Goal: Task Accomplishment & Management: Manage account settings

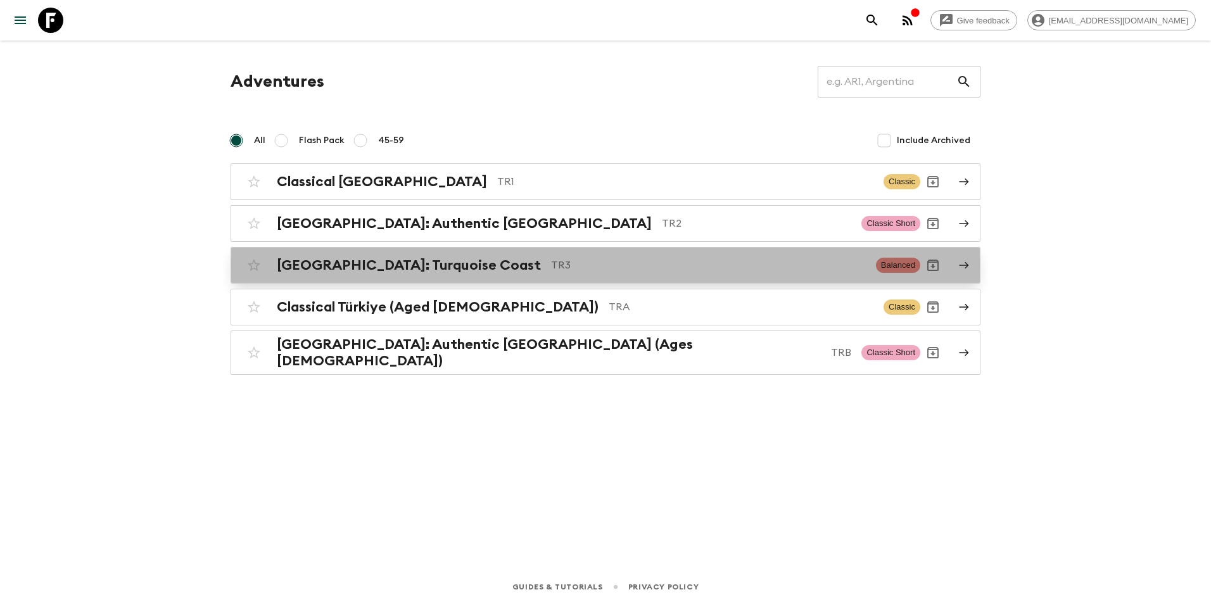
click at [551, 261] on p "TR3" at bounding box center [708, 265] width 315 height 15
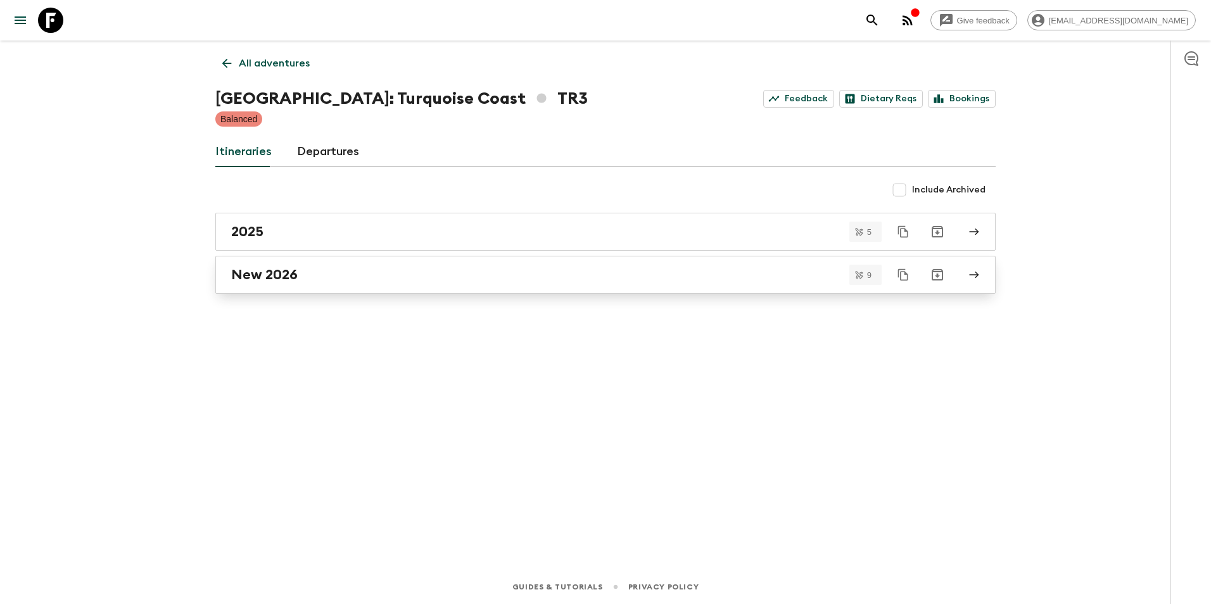
click at [432, 275] on div "New 2026" at bounding box center [593, 275] width 724 height 16
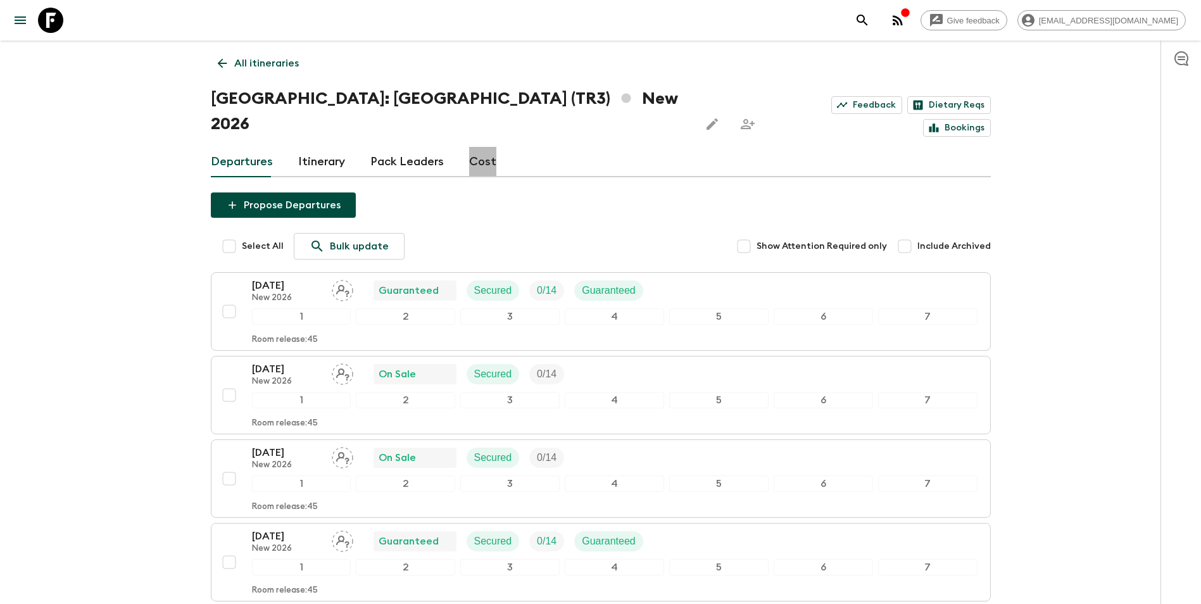
click at [480, 147] on link "Cost" at bounding box center [482, 162] width 27 height 30
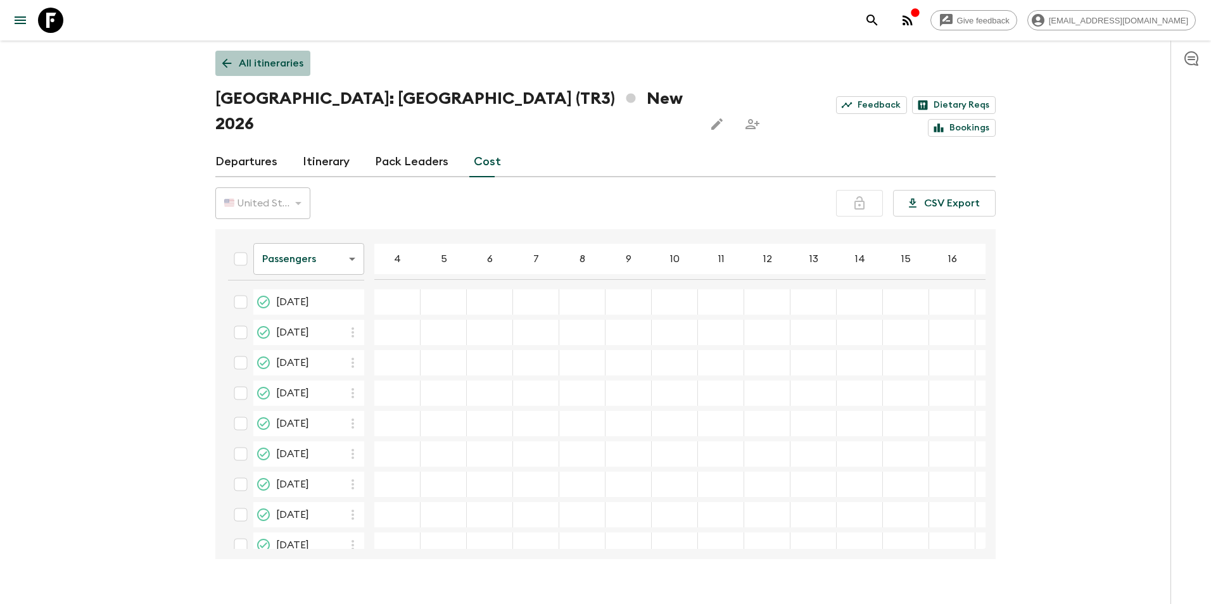
click at [279, 60] on p "All itineraries" at bounding box center [271, 63] width 65 height 15
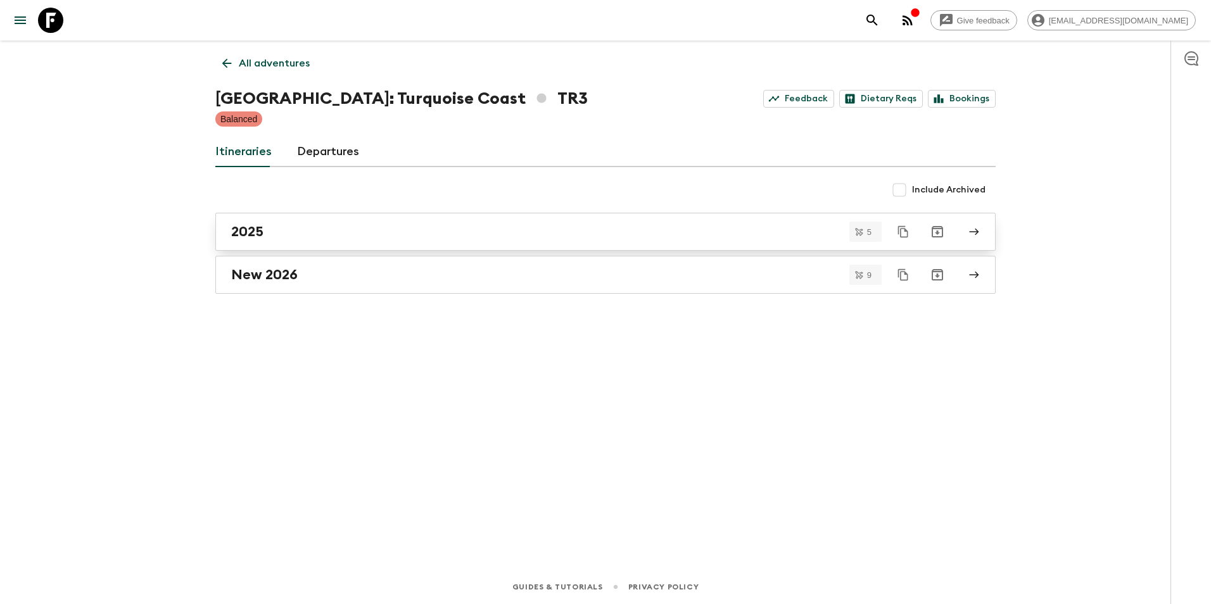
click at [360, 232] on div "2025" at bounding box center [593, 232] width 724 height 16
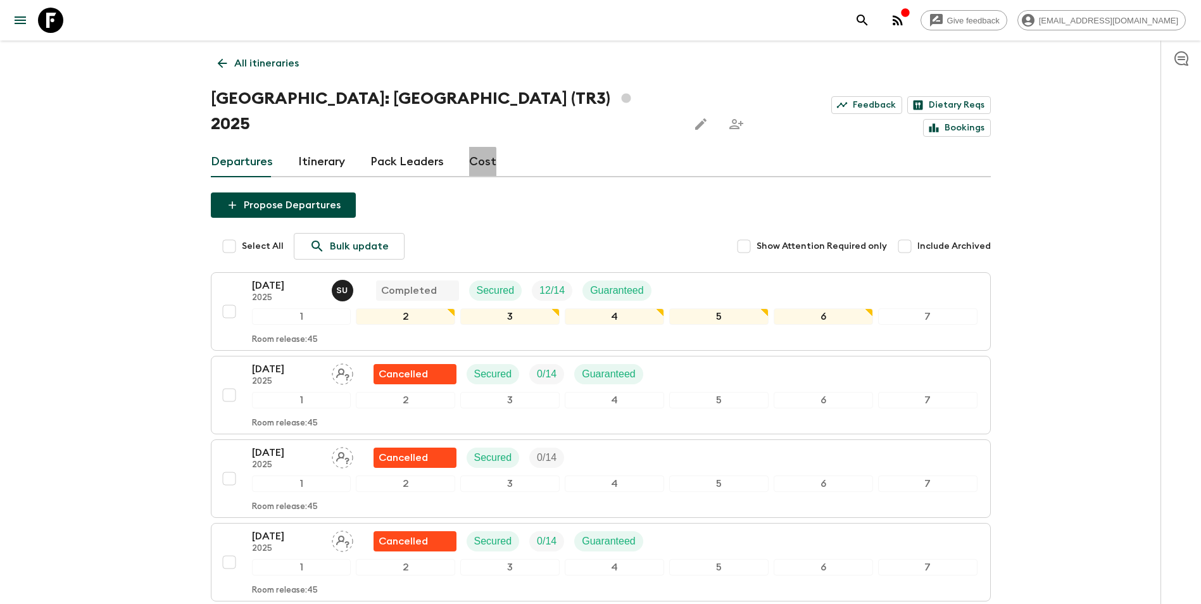
click at [476, 147] on link "Cost" at bounding box center [482, 162] width 27 height 30
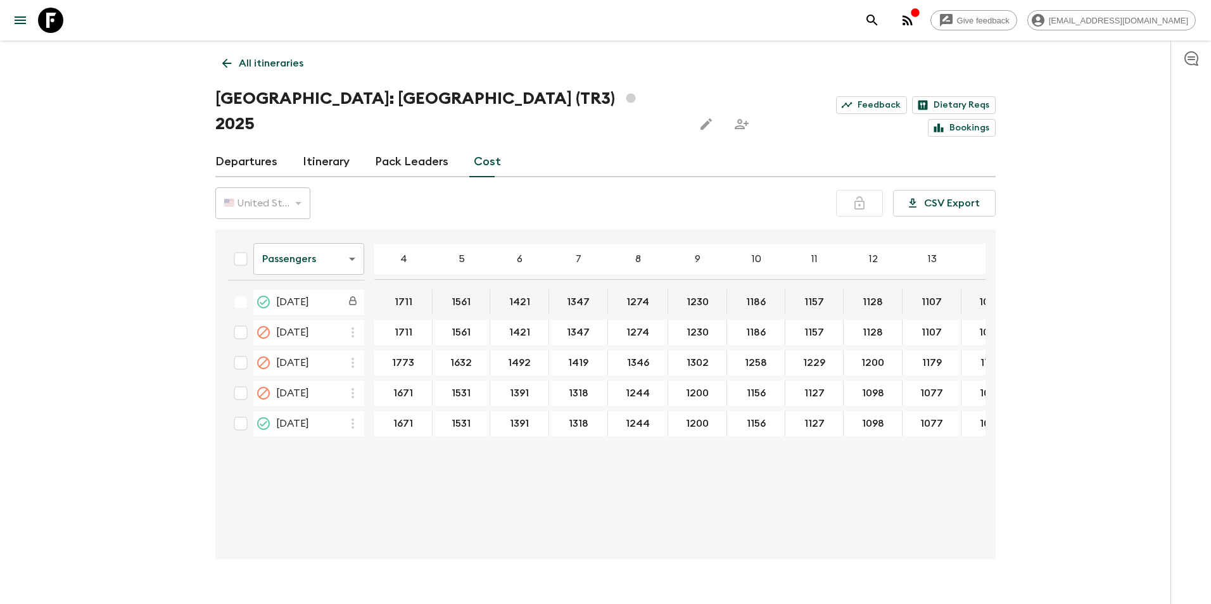
click at [303, 147] on link "Itinerary" at bounding box center [326, 162] width 47 height 30
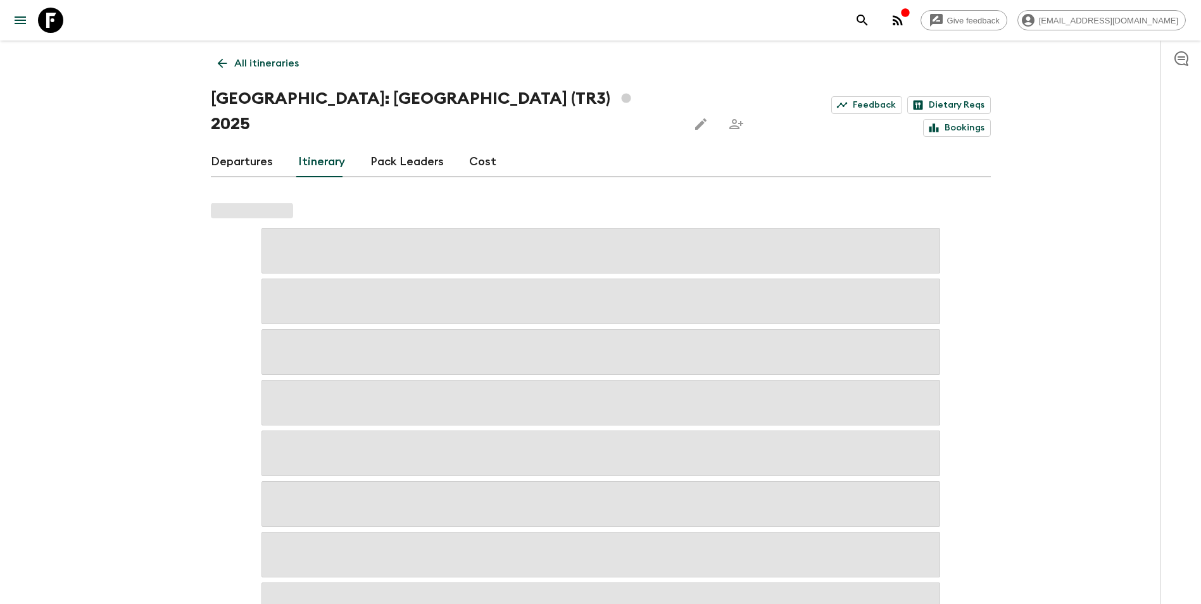
click at [265, 68] on p "All itineraries" at bounding box center [266, 63] width 65 height 15
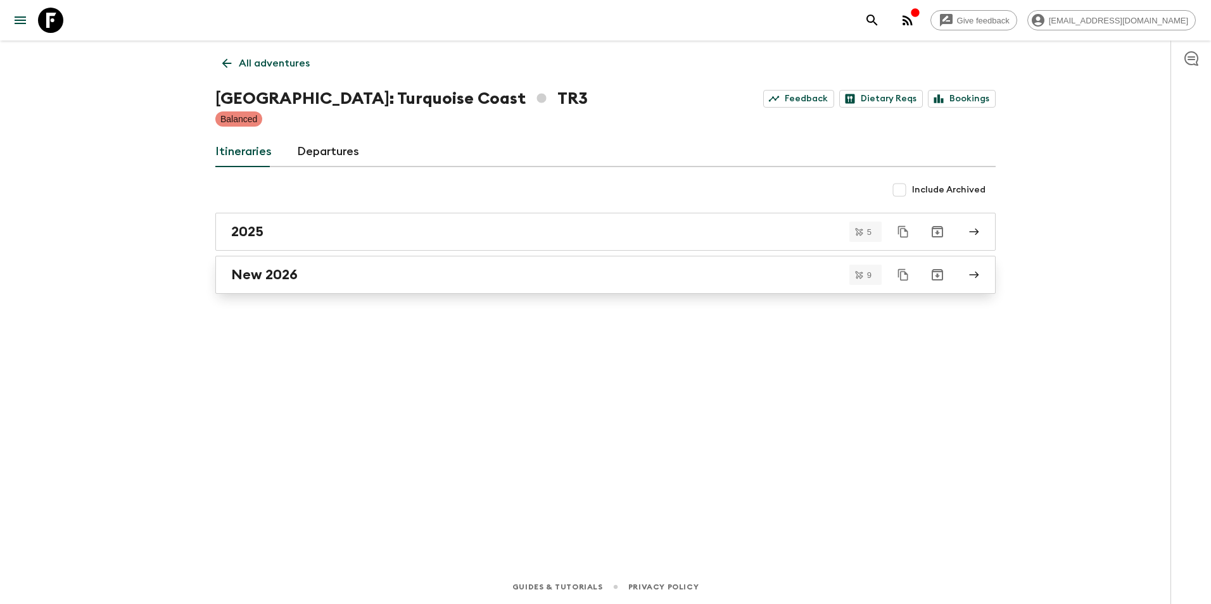
click at [298, 282] on div "New 2026" at bounding box center [593, 275] width 724 height 16
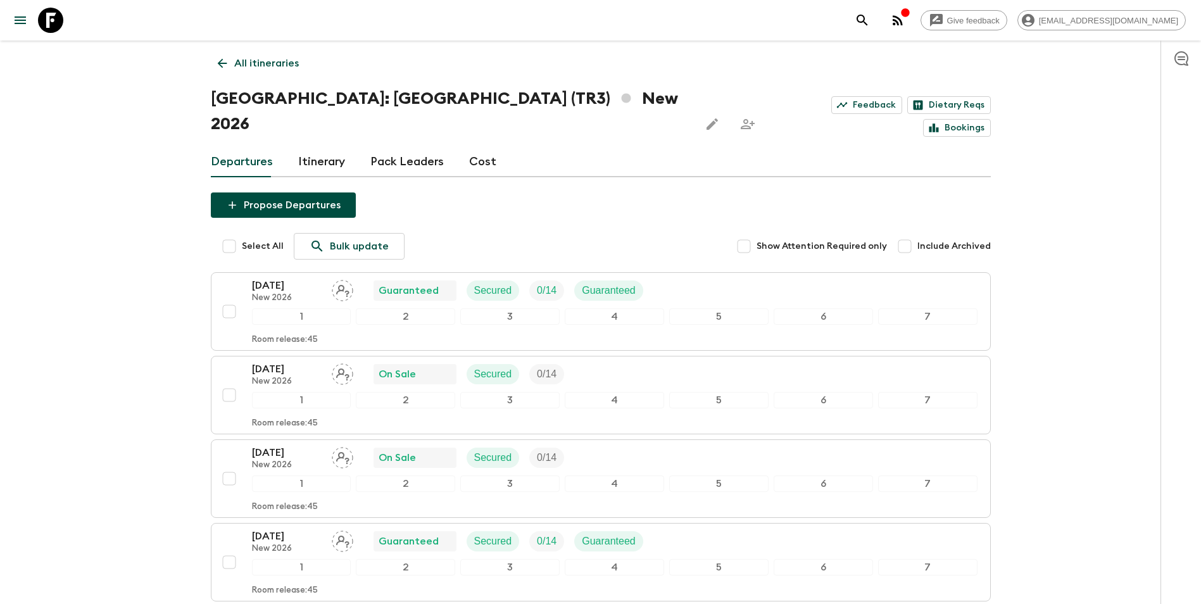
click at [486, 147] on link "Cost" at bounding box center [482, 162] width 27 height 30
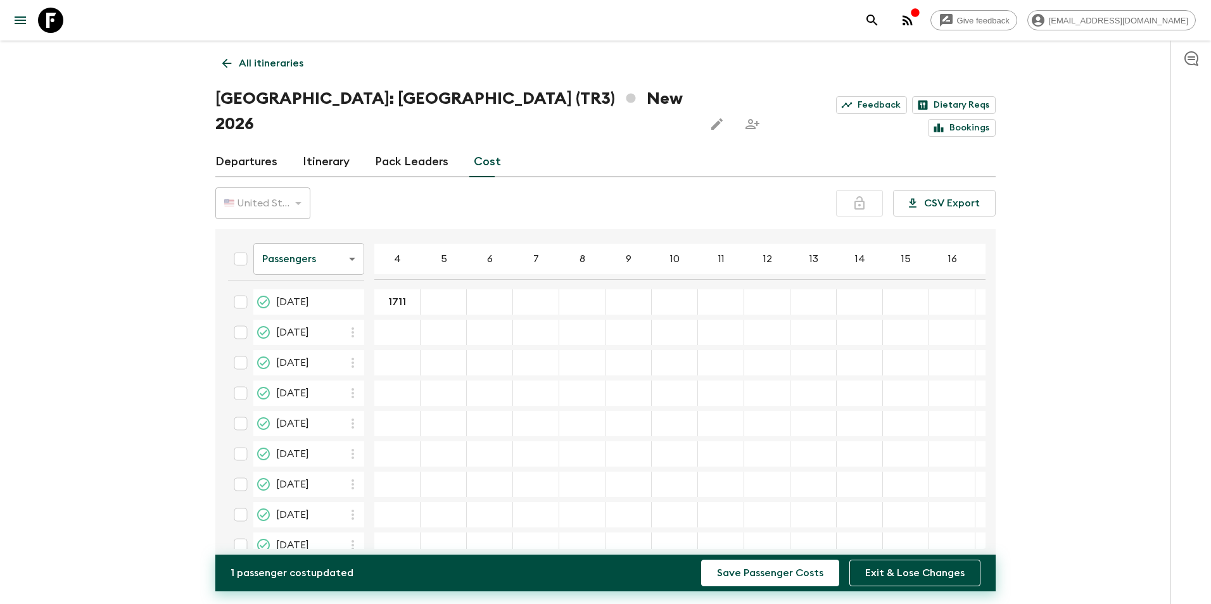
type input "1711"
type input "1531"
type input "1421"
type input "1"
click at [701, 560] on button "Save Passenger Costs" at bounding box center [770, 573] width 138 height 27
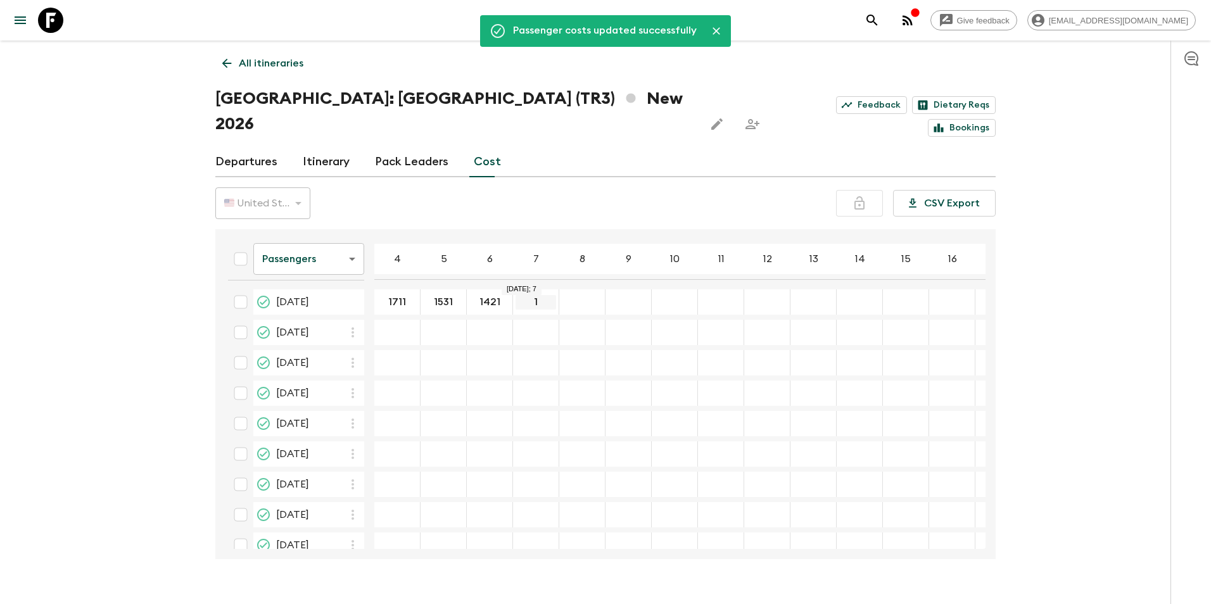
click at [529, 295] on input "1" at bounding box center [535, 302] width 41 height 15
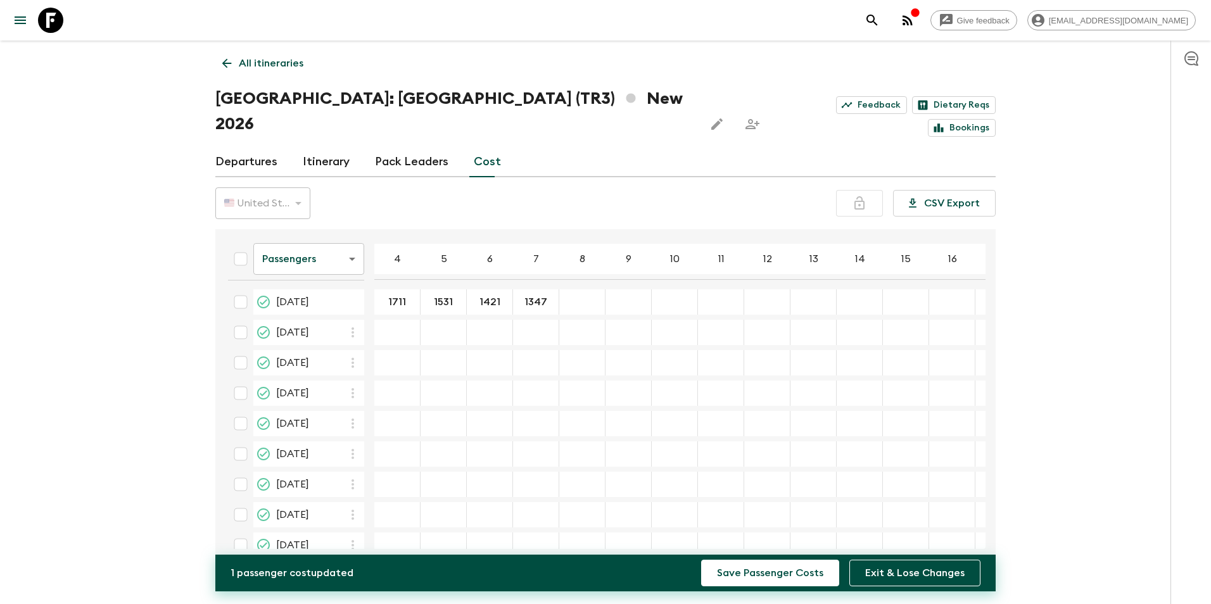
type input "1347"
type input "1274"
type input "1230"
type input "1186"
type input "1157"
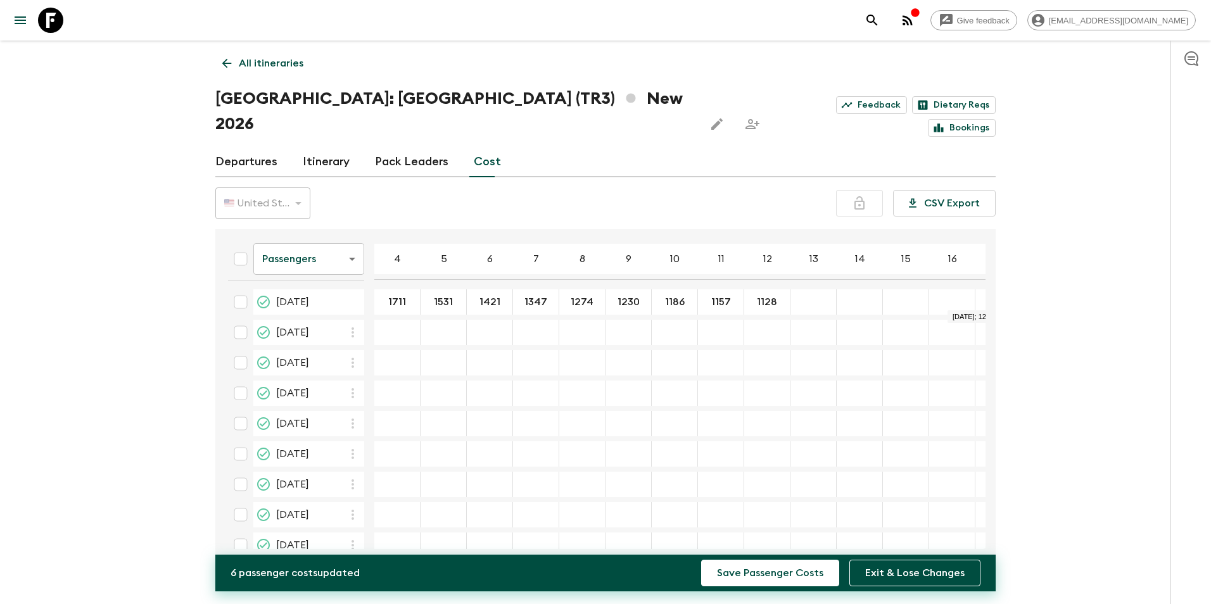
type input "1128"
type input "1007"
type input "1086"
click at [353, 325] on icon "button" at bounding box center [352, 332] width 15 height 15
click at [386, 334] on p "Paste From Above" at bounding box center [416, 334] width 89 height 15
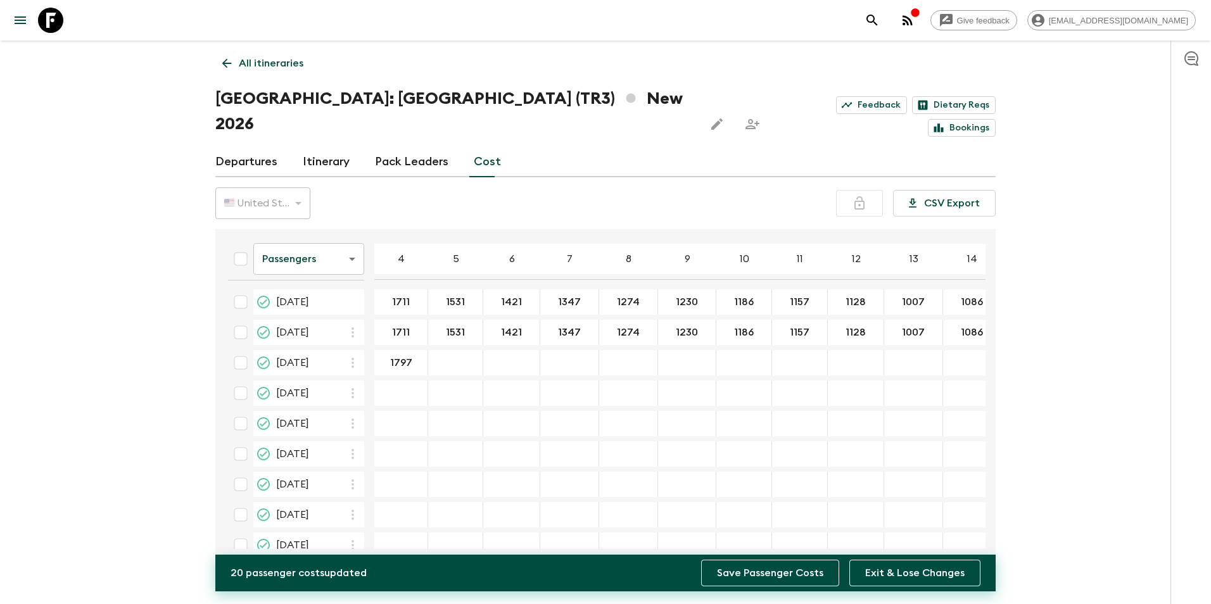
type input "1797"
type input "1608"
type input "1492"
type input "1414"
type input "1338"
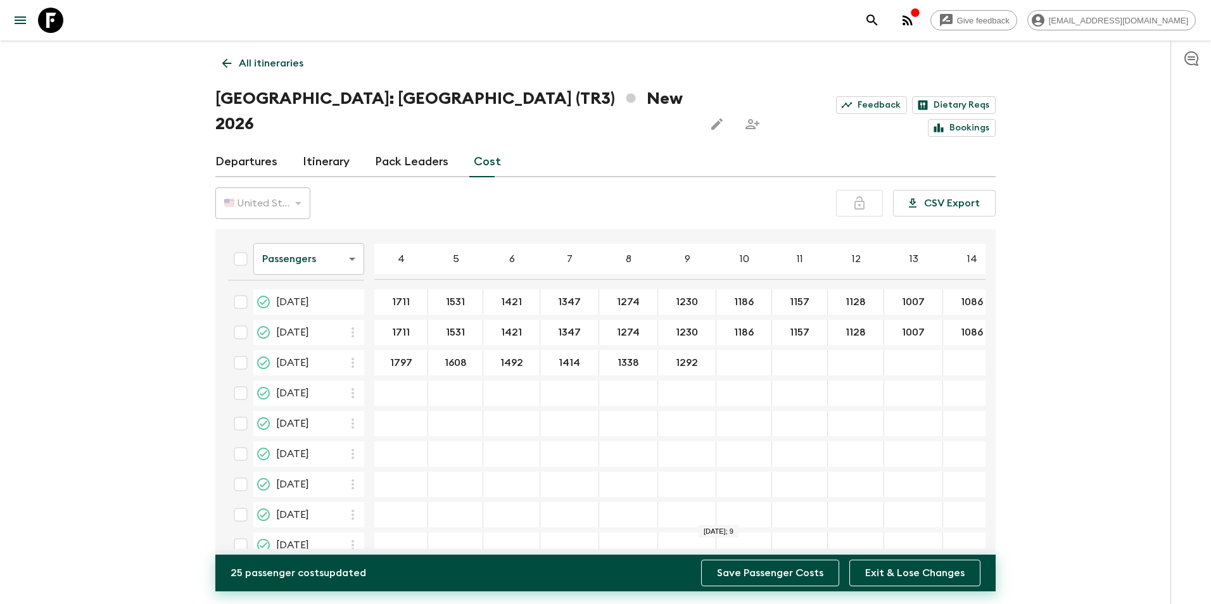
type input "1292"
type input "1245"
type input "1215"
type input "1184"
type input "1162"
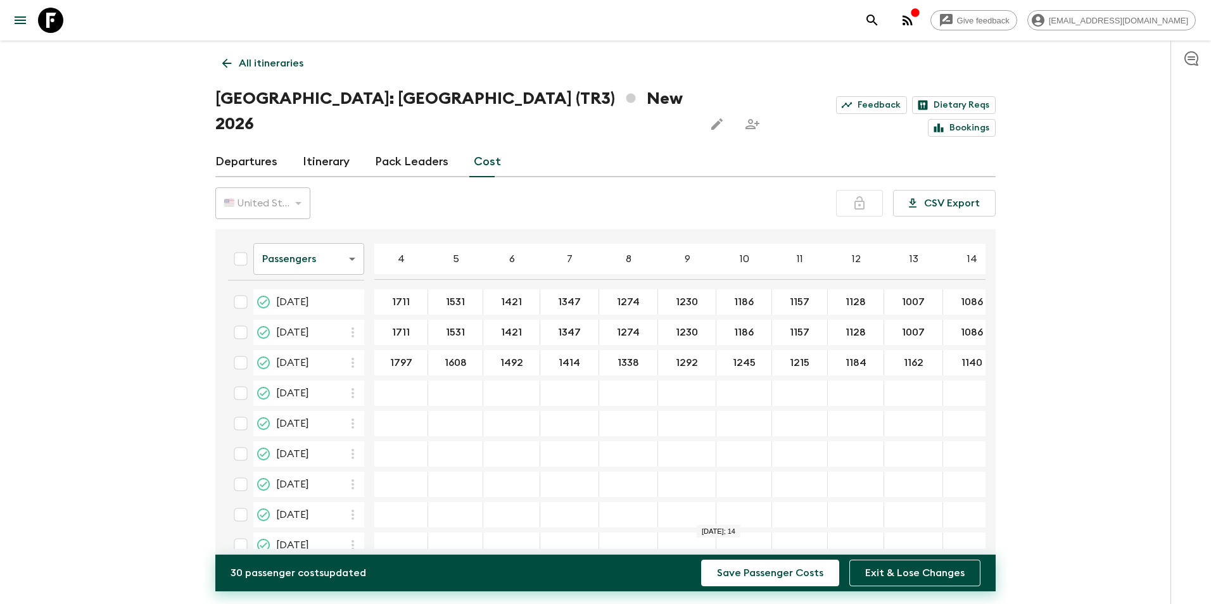
type input "1140"
click at [353, 388] on icon "button" at bounding box center [352, 393] width 3 height 10
click at [373, 394] on p "Paste From Above" at bounding box center [416, 395] width 89 height 15
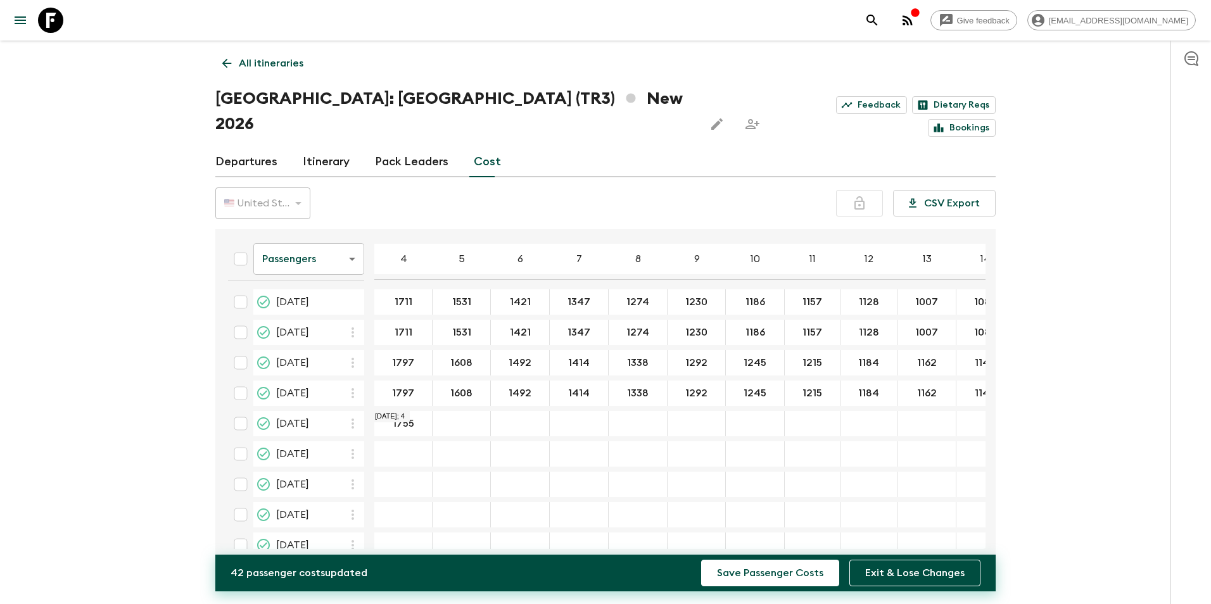
type input "1755"
click at [422, 295] on input "1711" at bounding box center [403, 302] width 53 height 15
type input "4"
type input "1671"
type input "1531"
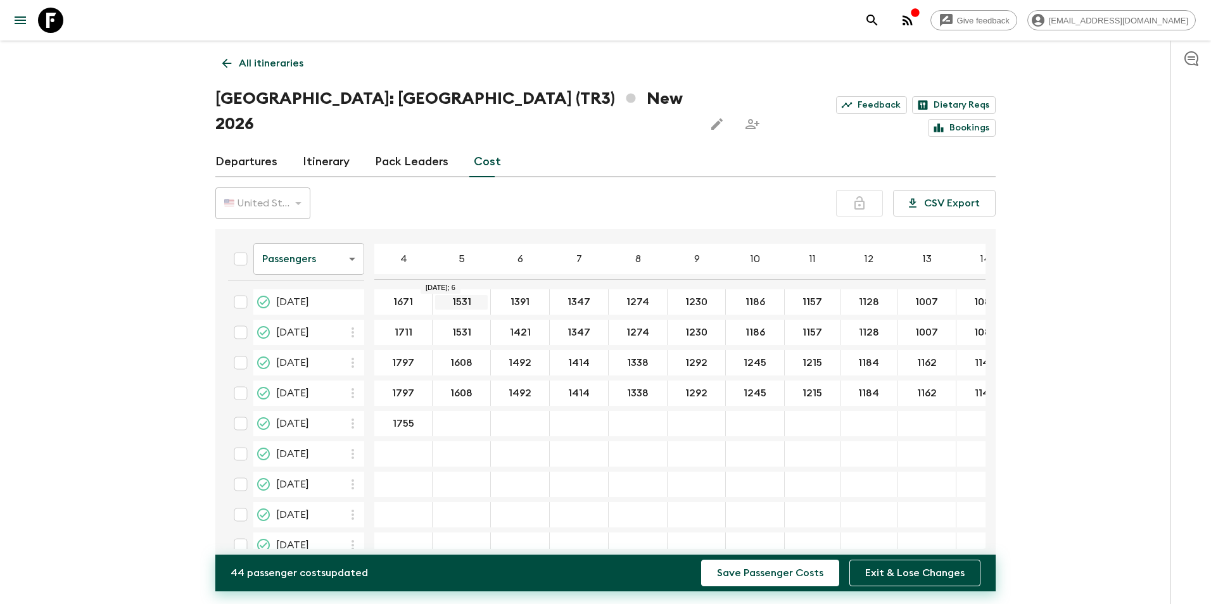
type input "1391"
type input "1318"
type input "1244"
type input "1200"
type input "1156"
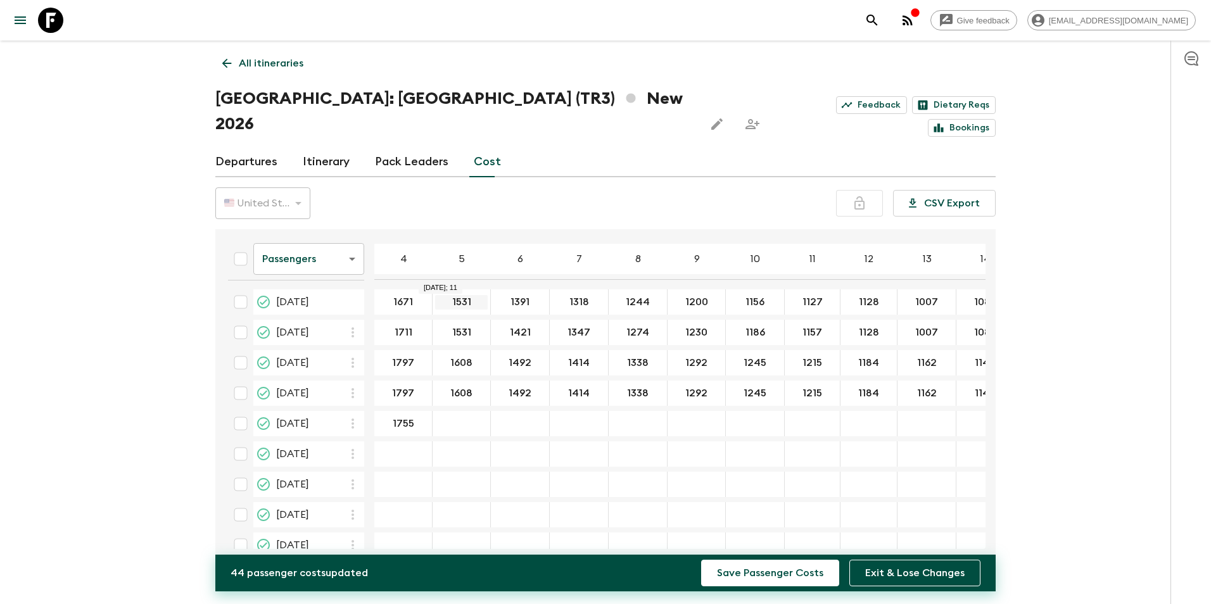
type input "1127"
type input "1095"
type input "1077"
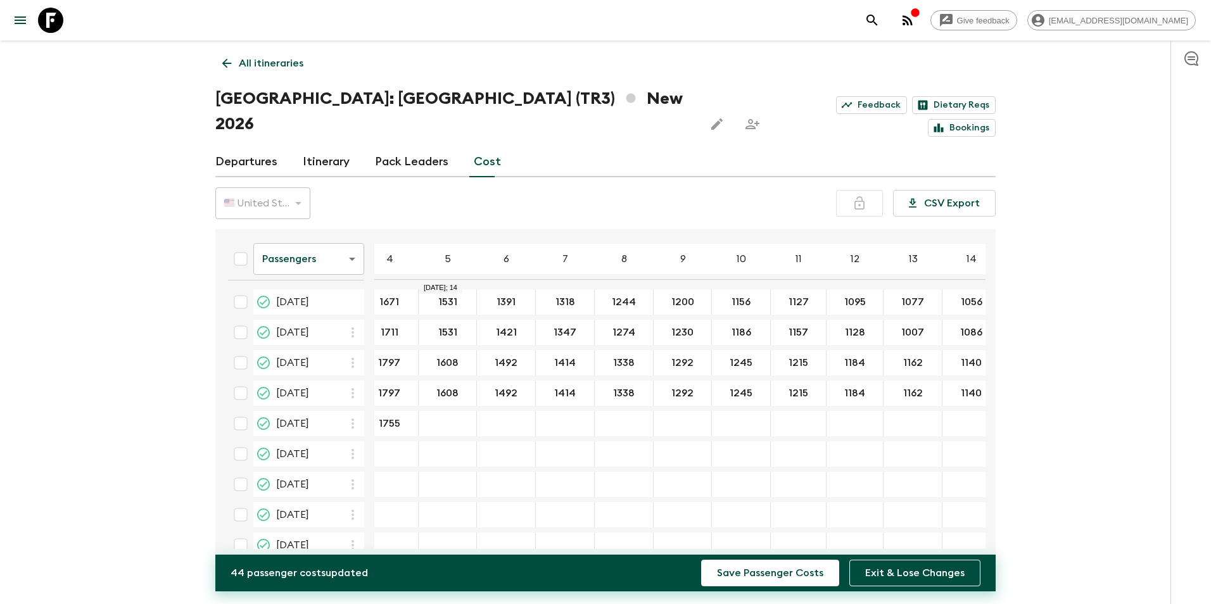
type input "1056"
click at [343, 321] on button "button" at bounding box center [353, 332] width 22 height 22
click at [377, 334] on p "Paste From Above" at bounding box center [416, 334] width 89 height 15
click at [389, 356] on input "1797" at bounding box center [389, 363] width 53 height 15
click at [396, 356] on input "1755" at bounding box center [389, 363] width 53 height 15
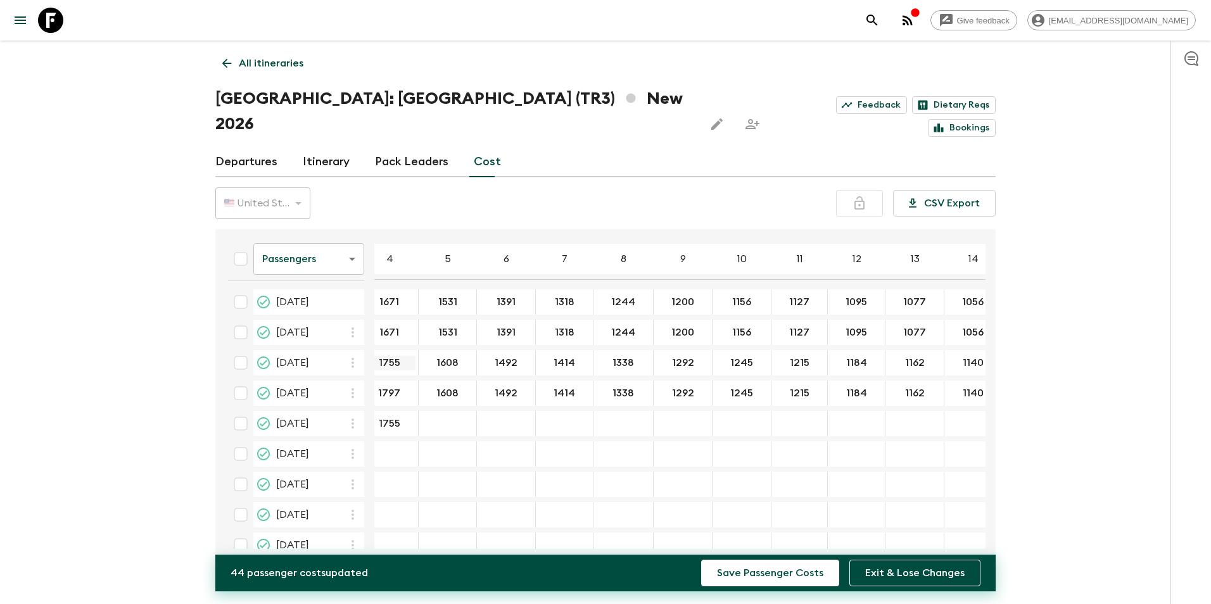
click at [396, 356] on input "1755" at bounding box center [389, 363] width 53 height 15
type input "1711"
type input "1531"
click at [434, 356] on input "1531" at bounding box center [447, 363] width 53 height 15
type input "1421"
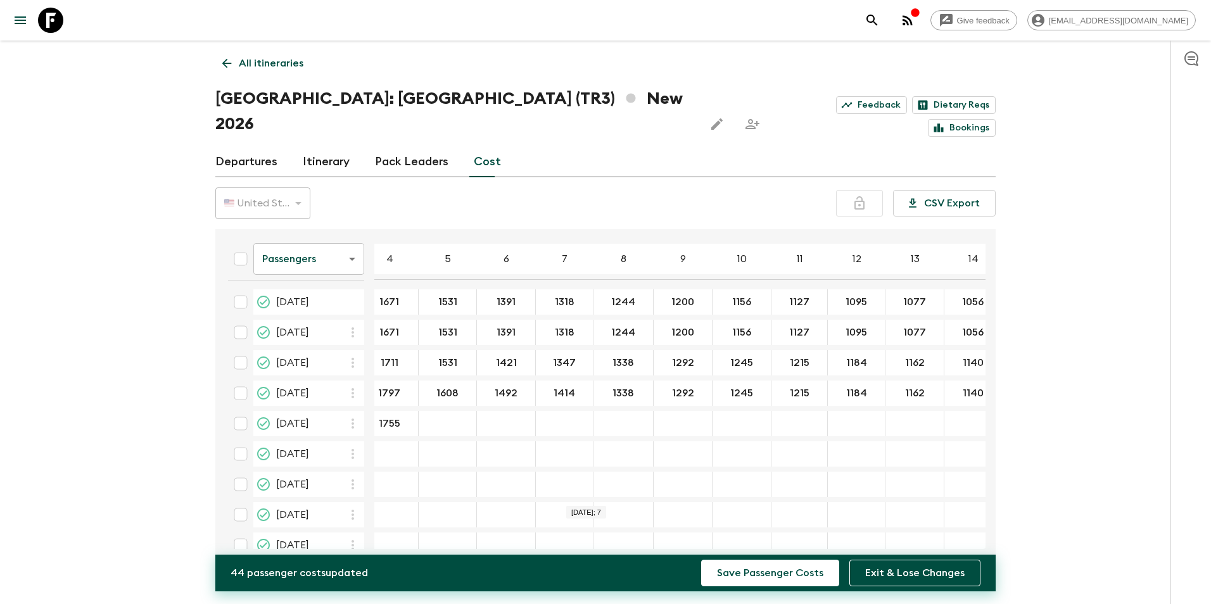
type input "1347"
type input "1274"
type input "1230"
type input "1186"
type input "1157"
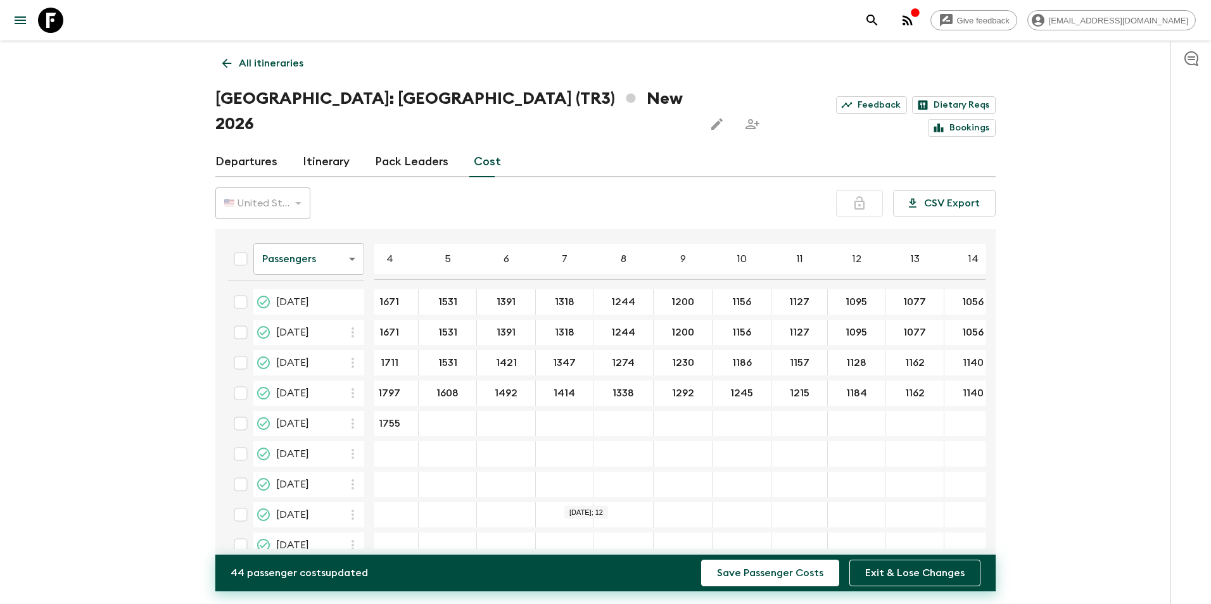
type input "1128"
type input "1107"
click at [53, 419] on div "Give feedback [EMAIL_ADDRESS][DOMAIN_NAME] All itineraries [GEOGRAPHIC_DATA]: […" at bounding box center [605, 314] width 1211 height 629
click at [355, 386] on icon "button" at bounding box center [352, 393] width 15 height 15
click at [374, 387] on li "Paste From Above" at bounding box center [406, 395] width 129 height 23
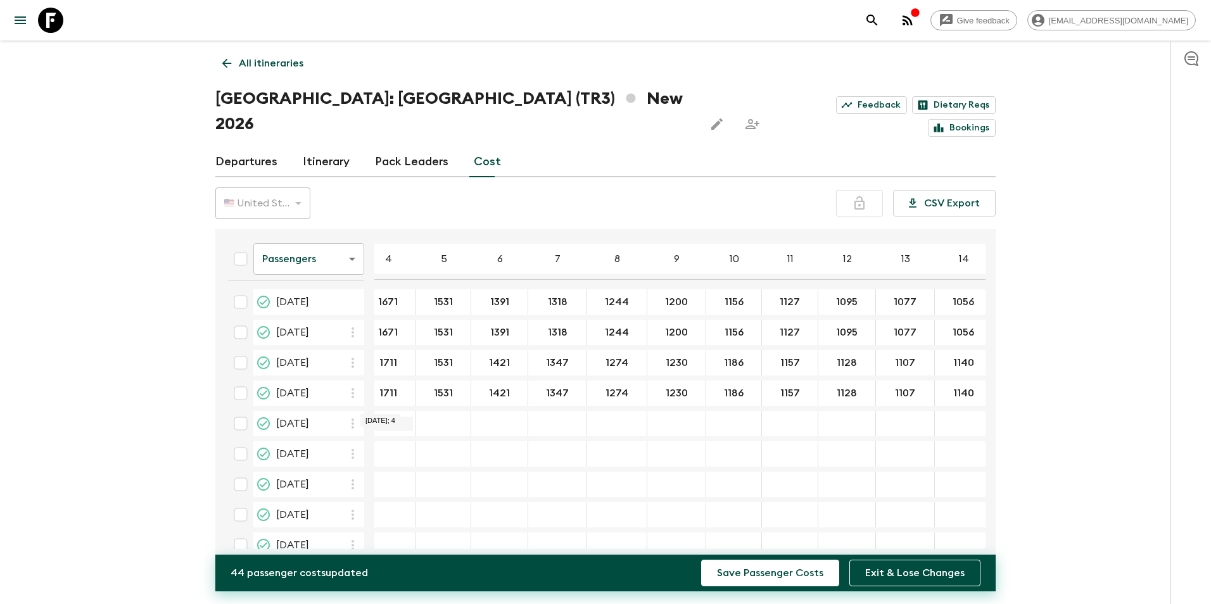
click at [388, 417] on input "1755" at bounding box center [388, 424] width 50 height 15
type input "1797"
type input "1608"
type input "1492"
type input "1414"
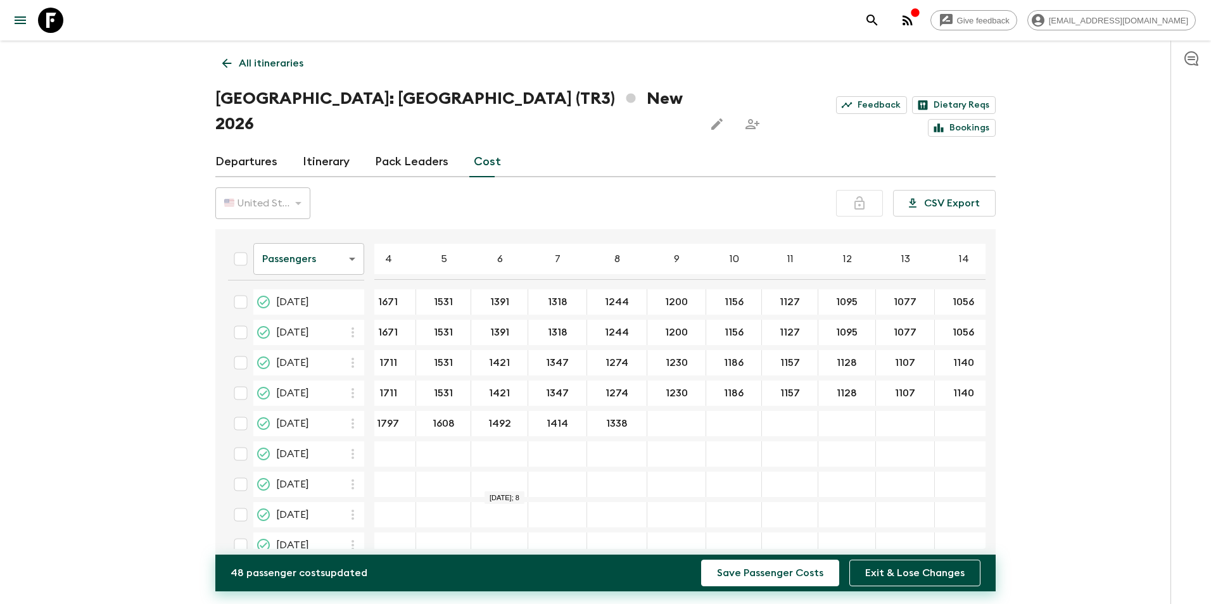
type input "1338"
type input "1292"
type input "1245"
type input "1215"
type input "1184"
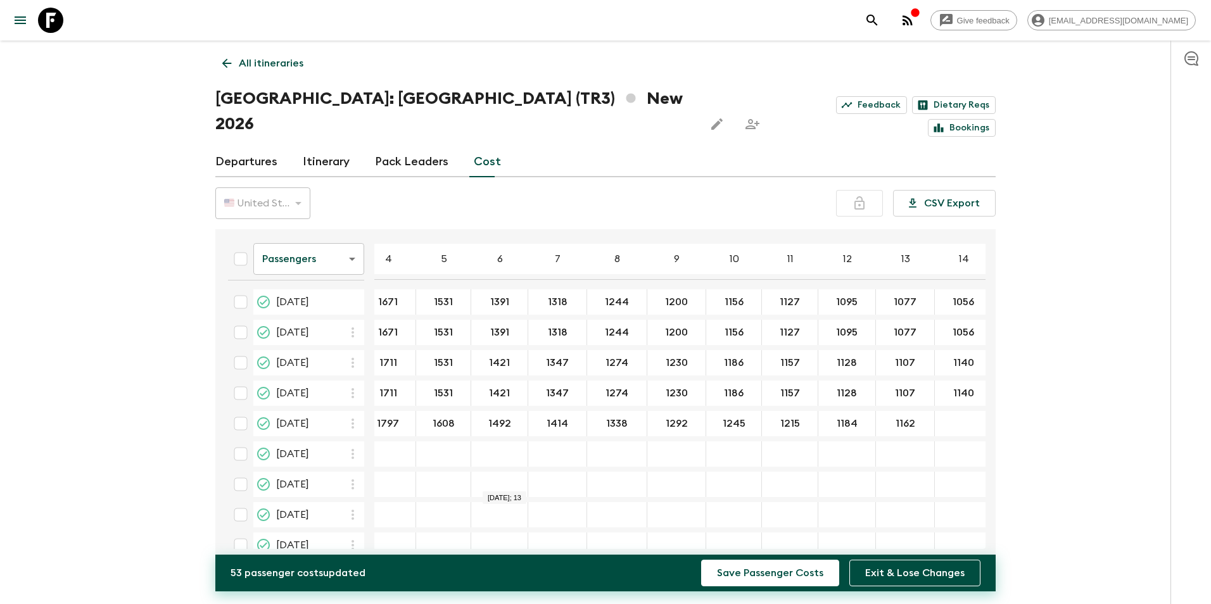
type input "1162"
type input "1140"
click at [353, 449] on icon "button" at bounding box center [352, 454] width 3 height 10
click at [386, 461] on p "Paste From Above" at bounding box center [416, 456] width 89 height 15
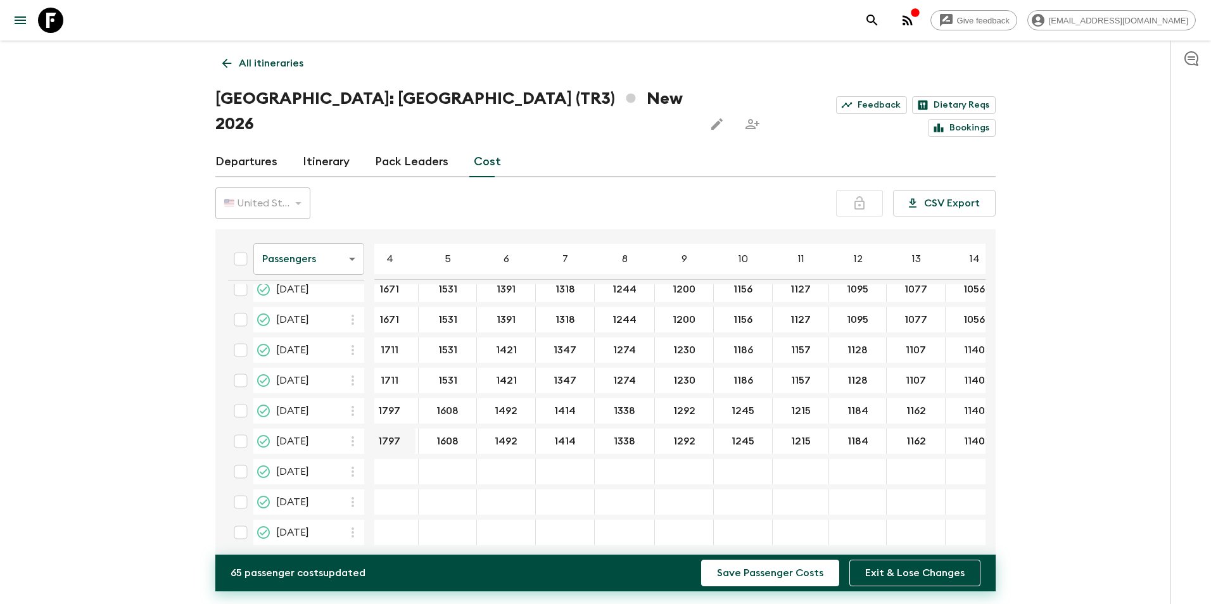
scroll to position [19, 14]
click at [356, 463] on icon "button" at bounding box center [352, 470] width 15 height 15
click at [388, 467] on p "Paste From Above" at bounding box center [416, 467] width 89 height 15
type input "1755"
type input "1608"
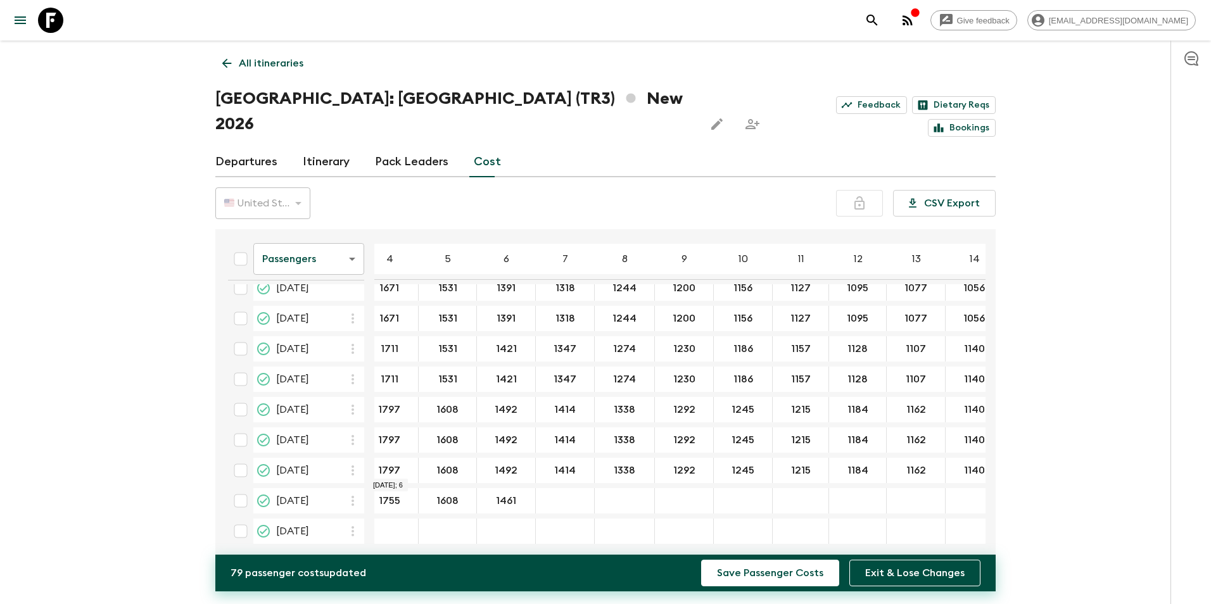
type input "1461"
type input "1384"
type input "1306"
type input "1260"
type input "1214"
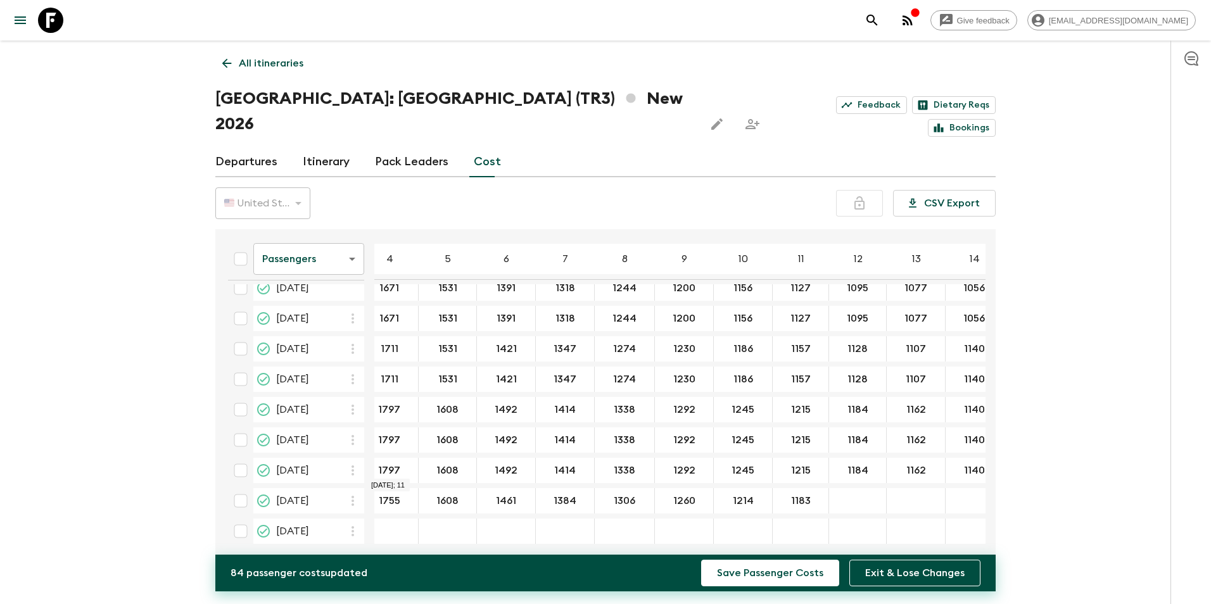
type input "1183"
type input "1153"
type input "1131"
type input "1109"
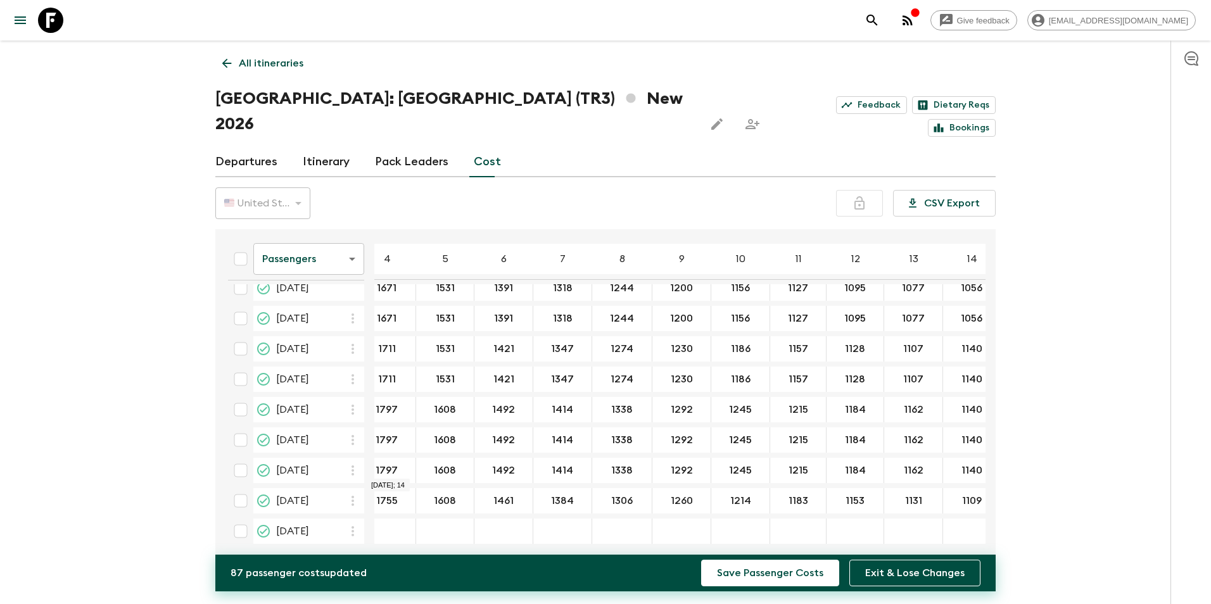
click at [352, 524] on icon "button" at bounding box center [352, 531] width 15 height 15
click at [379, 524] on p "Paste From Above" at bounding box center [416, 528] width 89 height 15
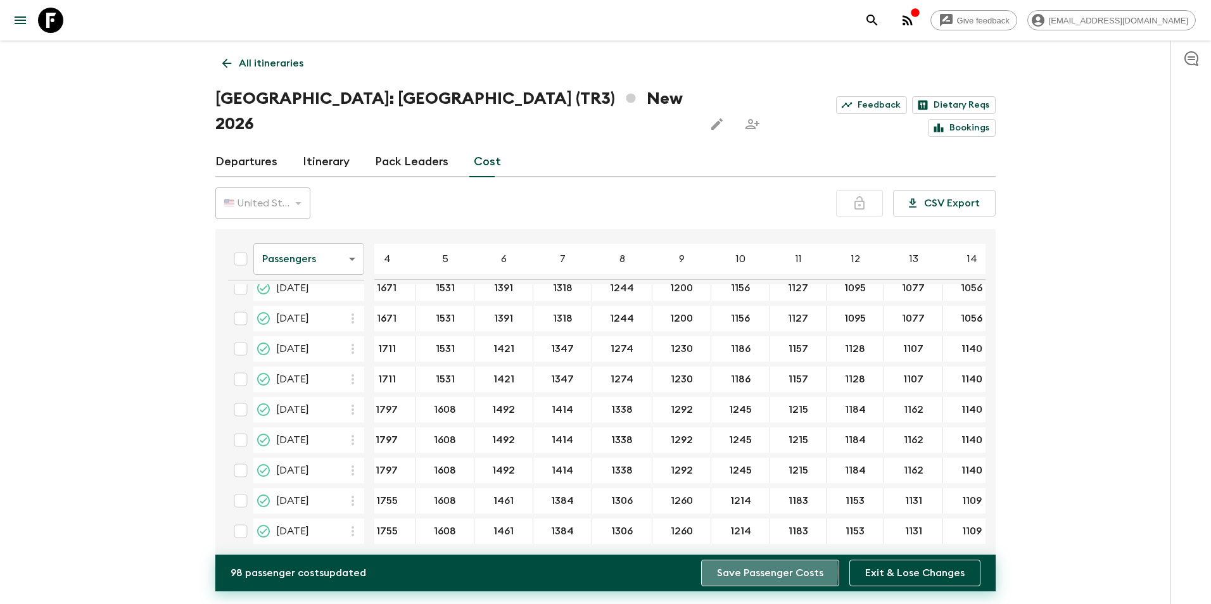
click at [738, 572] on button "Save Passenger Costs" at bounding box center [770, 573] width 138 height 27
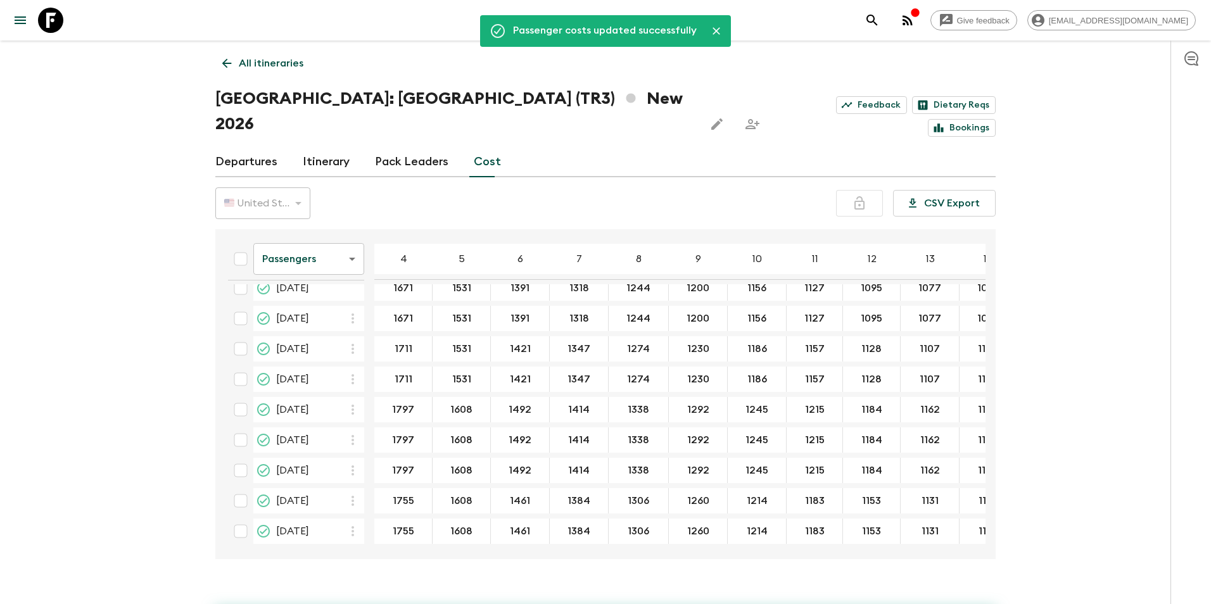
scroll to position [19, 18]
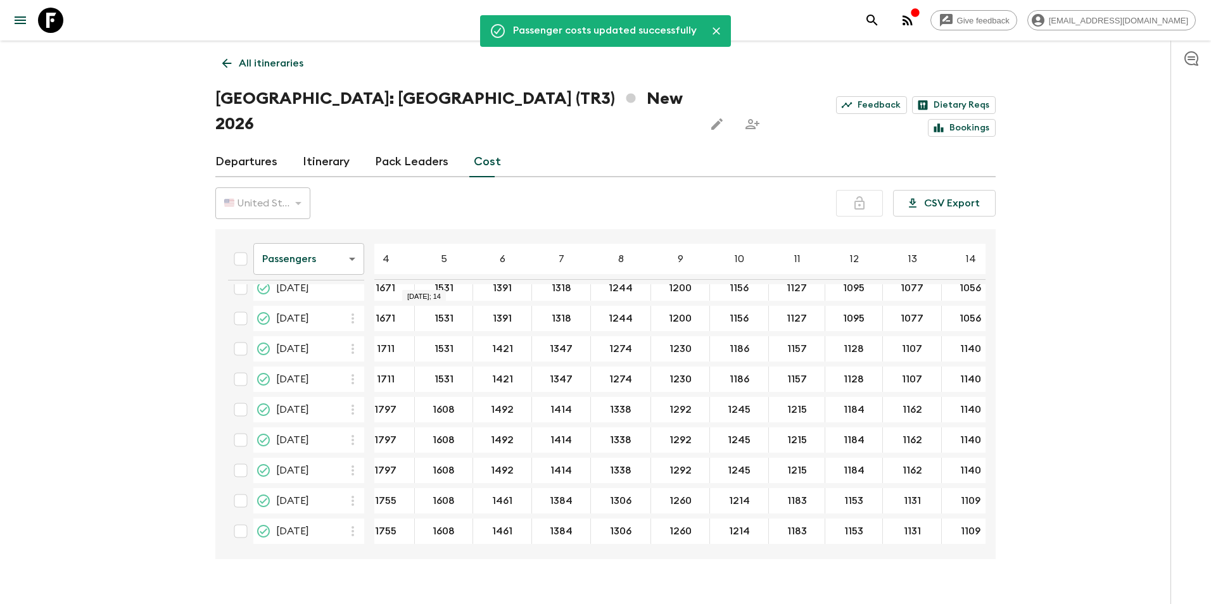
click at [332, 234] on body "Give feedback [EMAIL_ADDRESS][DOMAIN_NAME] Passenger costs updated successfully…" at bounding box center [605, 314] width 1211 height 629
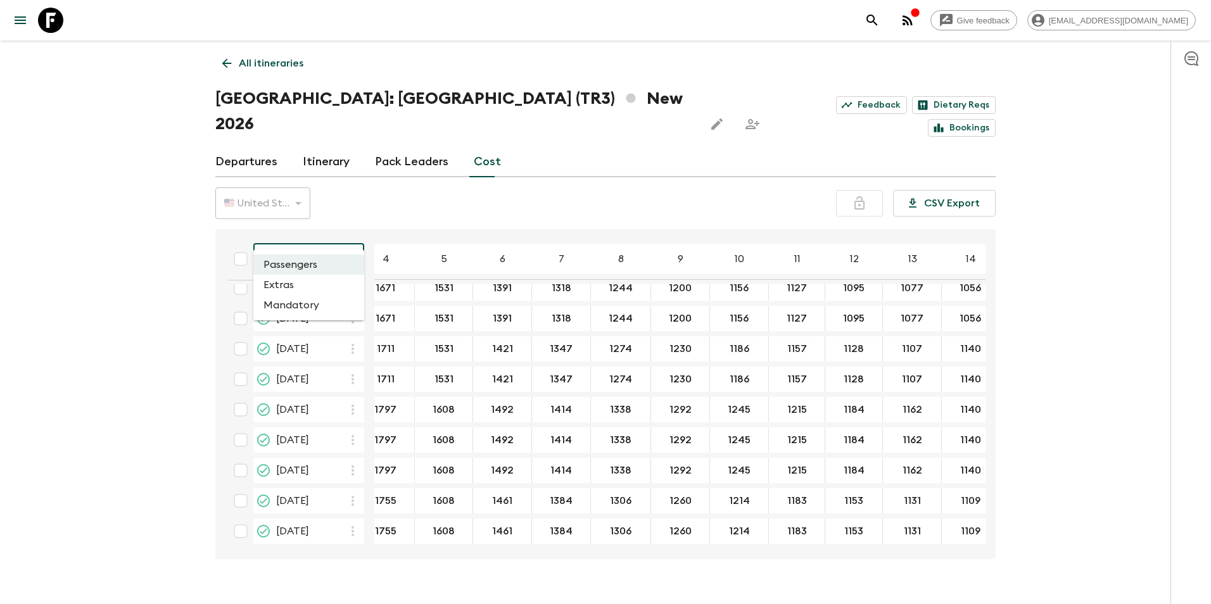
click at [288, 54] on div at bounding box center [605, 302] width 1211 height 604
click at [284, 65] on p "All itineraries" at bounding box center [271, 63] width 65 height 15
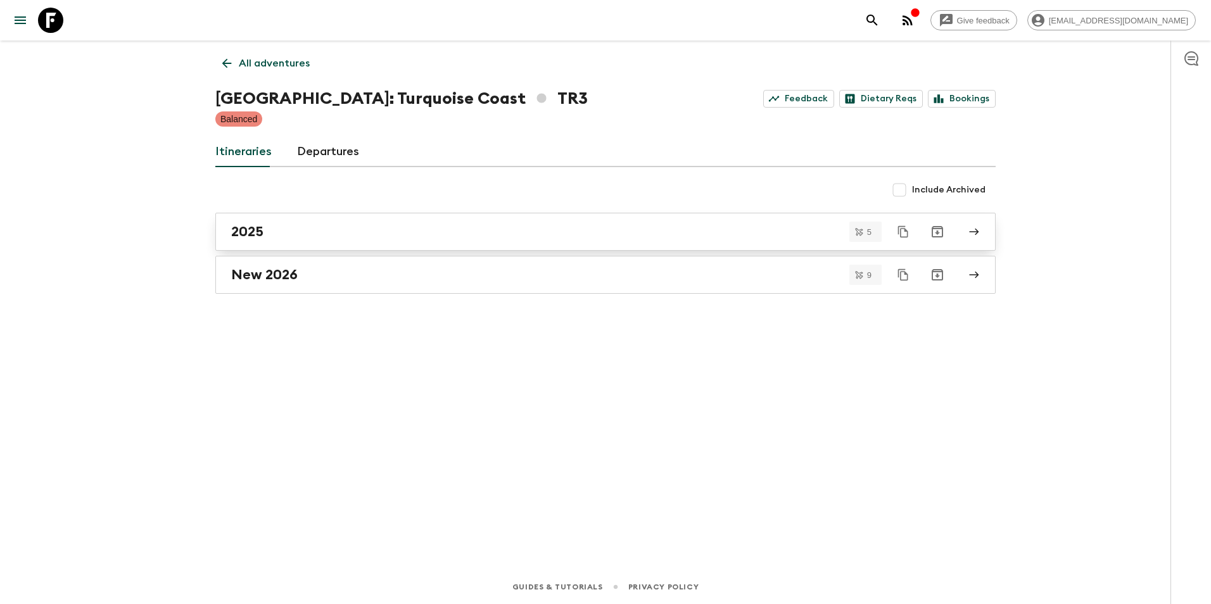
click at [305, 233] on div "2025" at bounding box center [593, 232] width 724 height 16
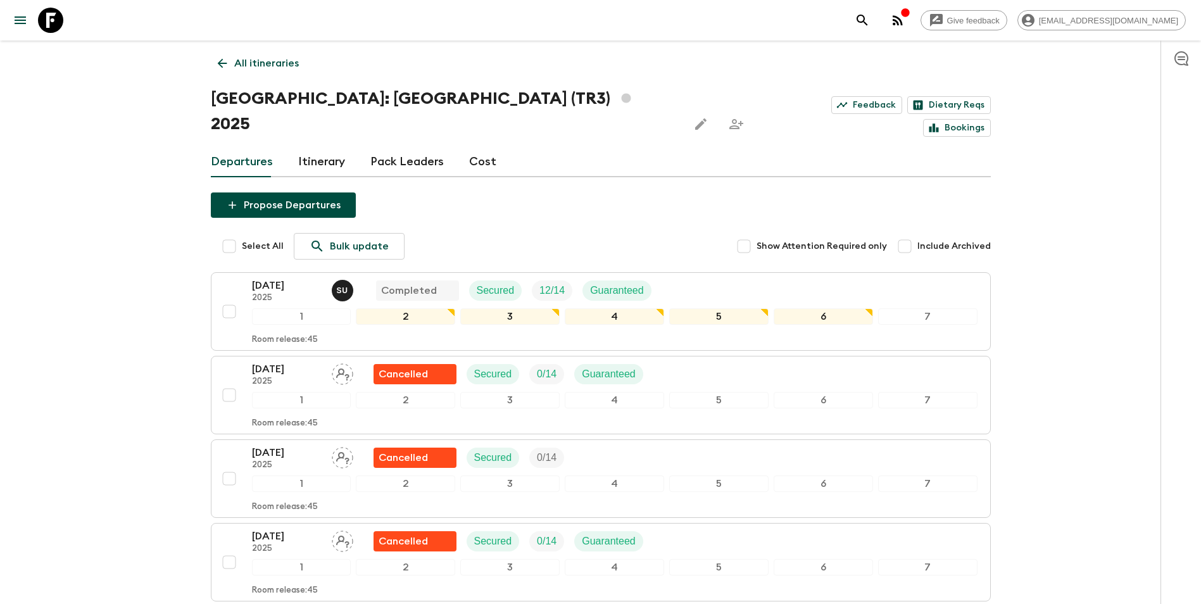
click at [470, 147] on link "Cost" at bounding box center [482, 162] width 27 height 30
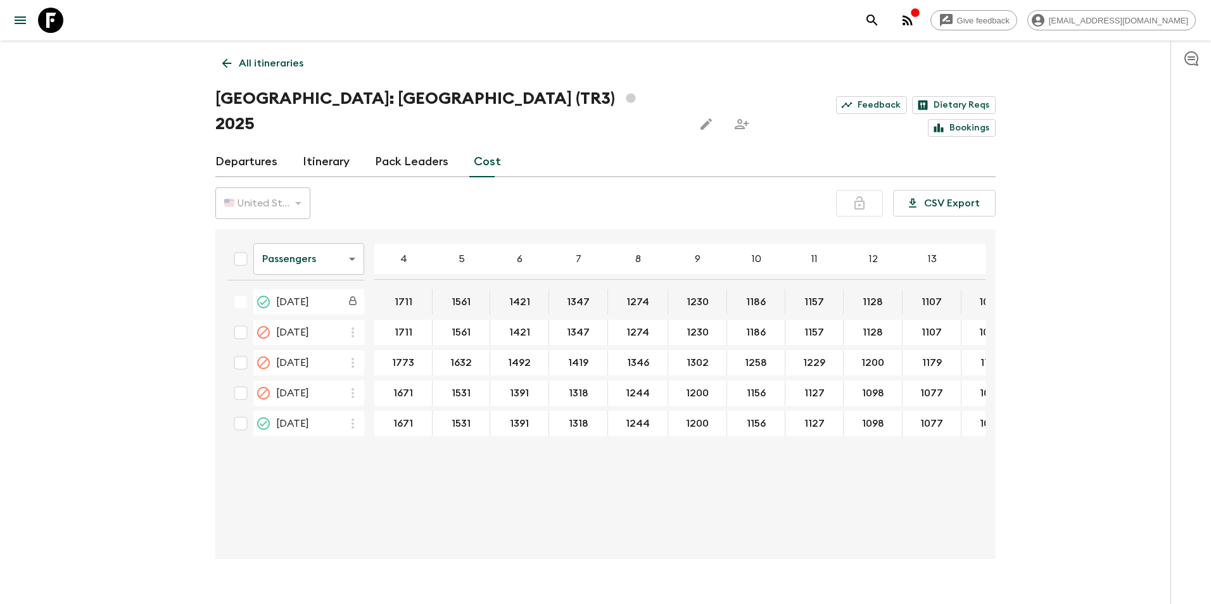
click at [310, 227] on body "Give feedback [EMAIL_ADDRESS][DOMAIN_NAME] All itineraries [GEOGRAPHIC_DATA]: […" at bounding box center [605, 314] width 1211 height 629
click at [301, 280] on li "Extras" at bounding box center [308, 285] width 111 height 20
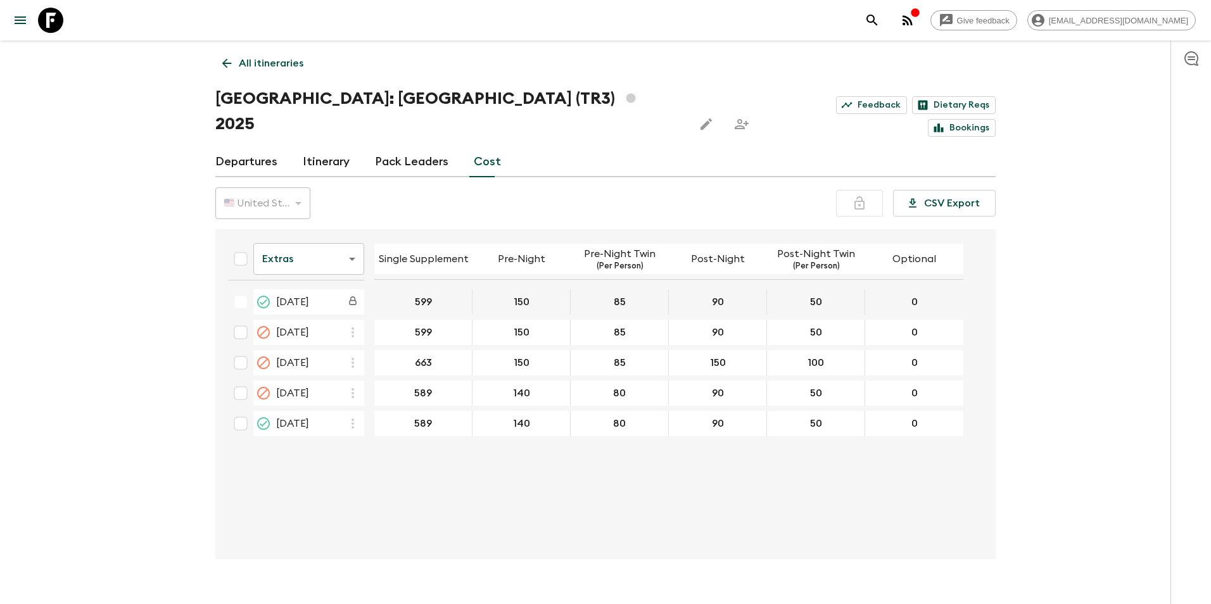
click at [306, 222] on body "Give feedback [EMAIL_ADDRESS][DOMAIN_NAME] All itineraries [GEOGRAPHIC_DATA]: […" at bounding box center [605, 314] width 1211 height 629
click at [282, 311] on li "Mandatory" at bounding box center [308, 305] width 111 height 20
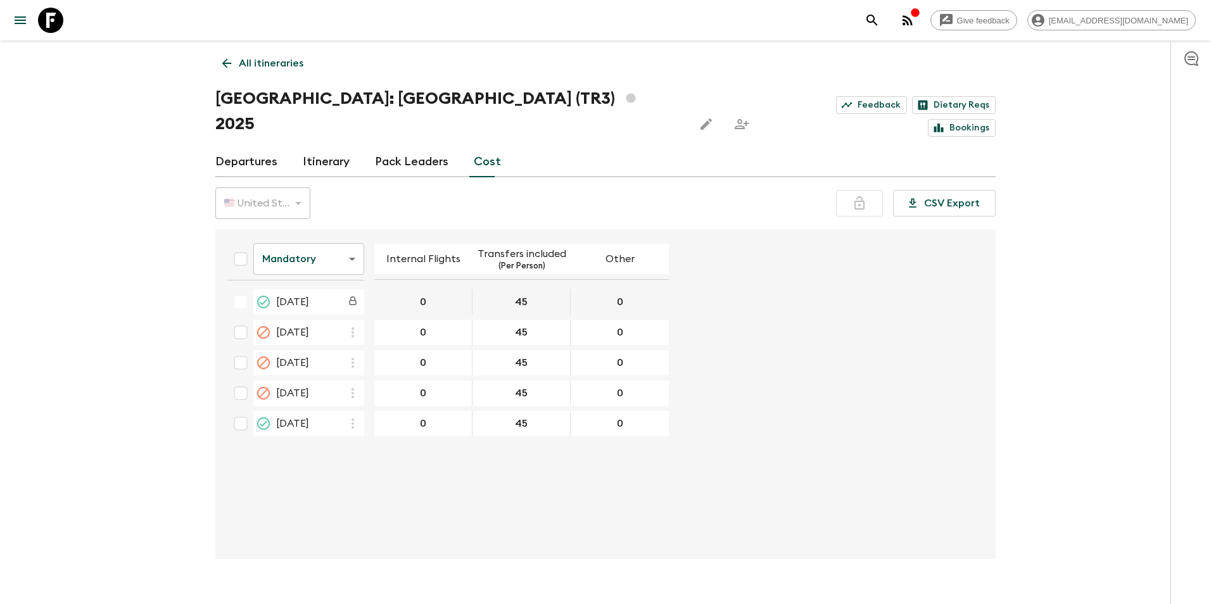
click at [279, 71] on link "All itineraries" at bounding box center [262, 63] width 95 height 25
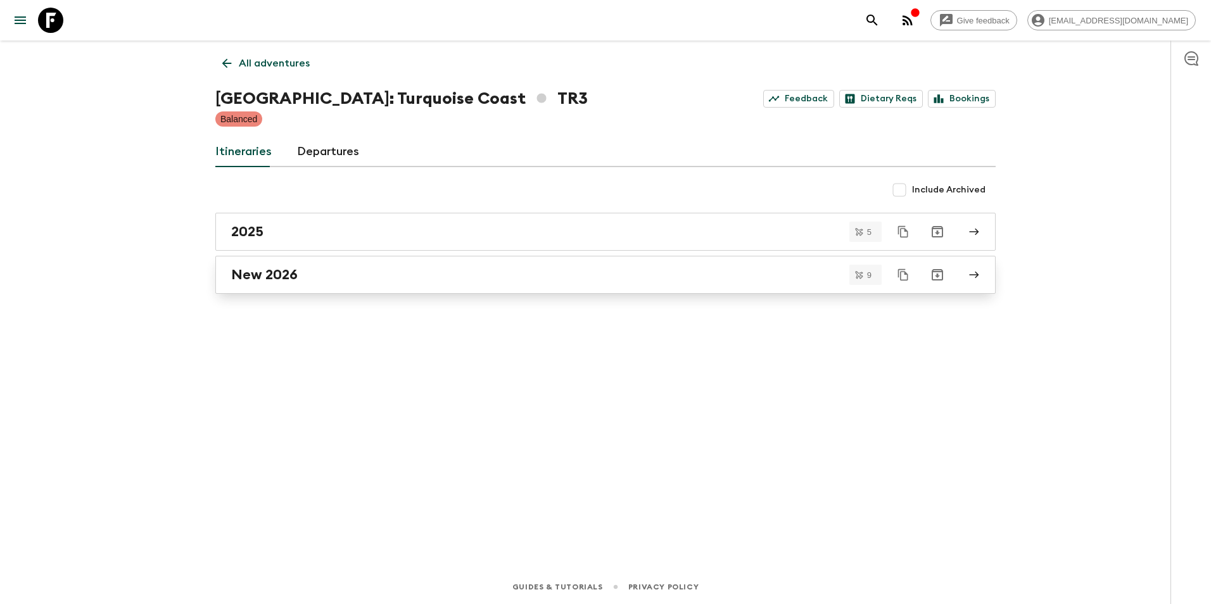
click at [337, 278] on div "New 2026" at bounding box center [593, 275] width 724 height 16
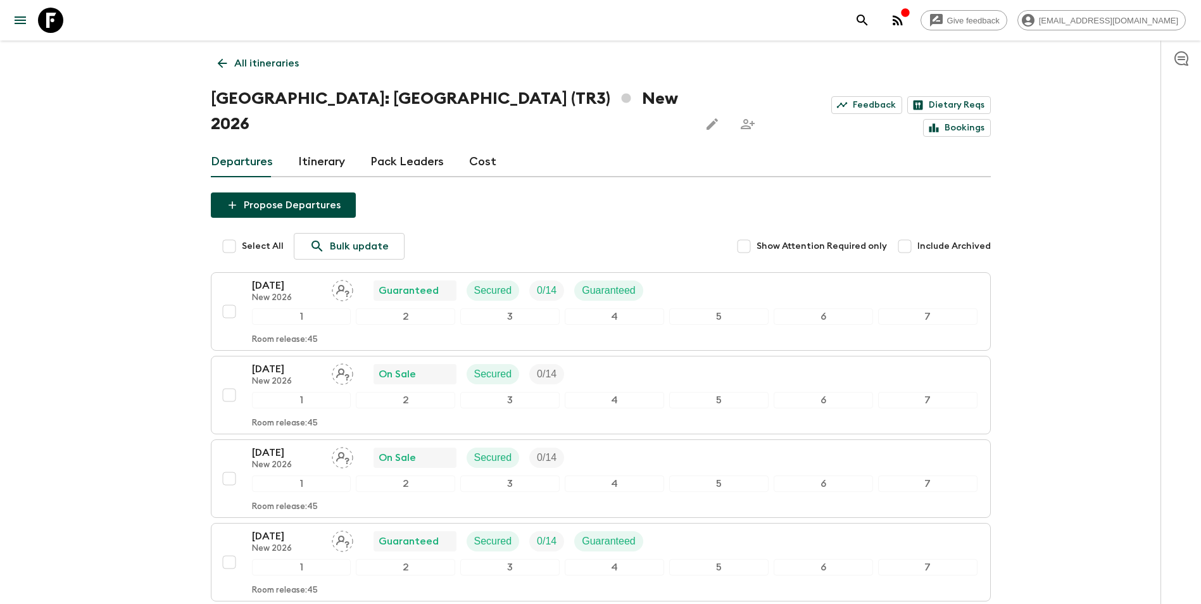
click at [487, 147] on link "Cost" at bounding box center [482, 162] width 27 height 30
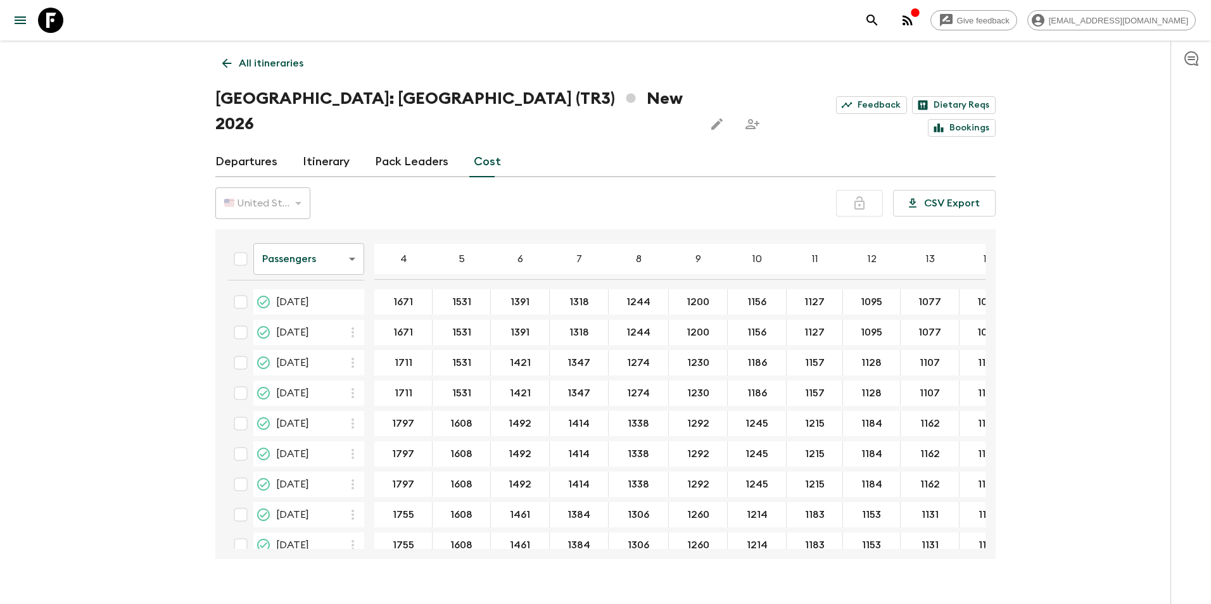
click at [309, 241] on body "Give feedback [EMAIL_ADDRESS][DOMAIN_NAME] All itineraries [GEOGRAPHIC_DATA]: […" at bounding box center [605, 314] width 1211 height 629
click at [303, 287] on li "Extras" at bounding box center [308, 285] width 111 height 20
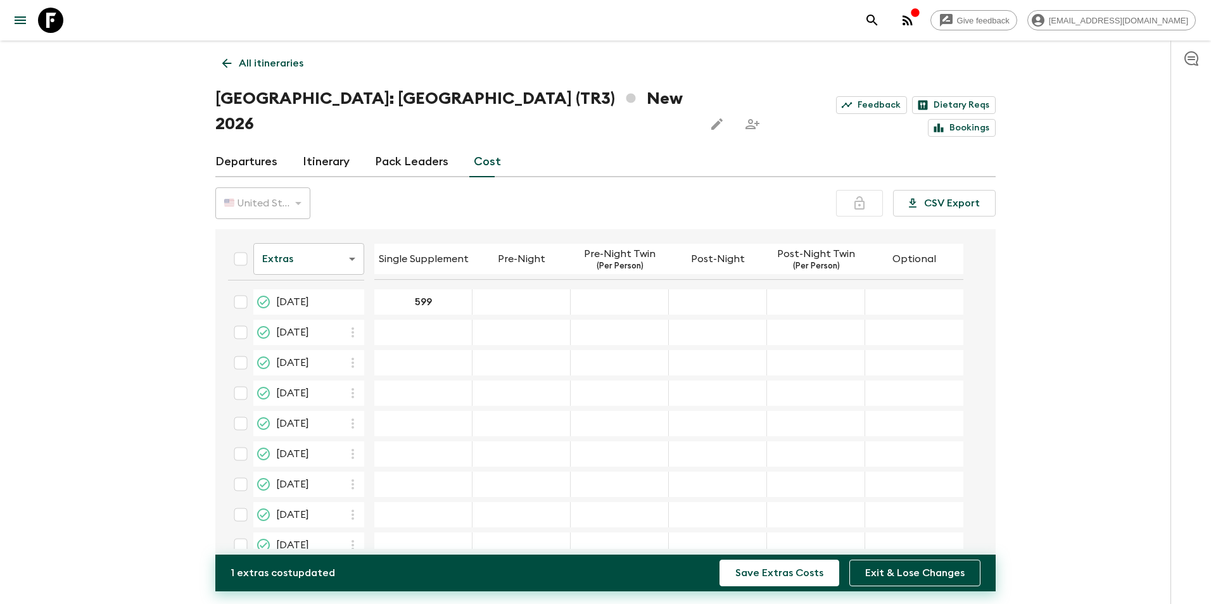
click at [356, 325] on icon "button" at bounding box center [352, 332] width 15 height 15
click at [372, 334] on li "Paste From Above" at bounding box center [406, 335] width 129 height 23
click at [354, 358] on icon "button" at bounding box center [352, 363] width 3 height 10
click at [364, 366] on icon at bounding box center [359, 365] width 11 height 11
click at [351, 386] on icon "button" at bounding box center [352, 393] width 15 height 15
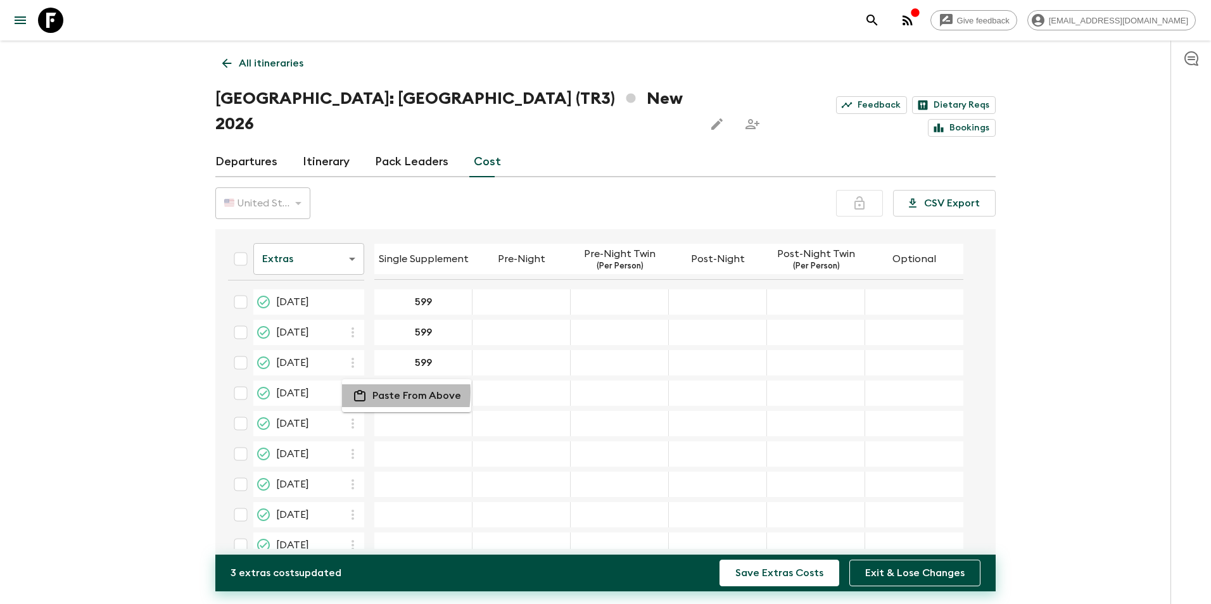
click at [365, 393] on icon at bounding box center [359, 395] width 11 height 11
click at [355, 416] on icon "button" at bounding box center [352, 423] width 15 height 15
click at [362, 422] on icon at bounding box center [359, 425] width 15 height 11
click at [348, 443] on button "button" at bounding box center [353, 454] width 22 height 22
click at [388, 465] on li "Paste From Above" at bounding box center [406, 456] width 129 height 23
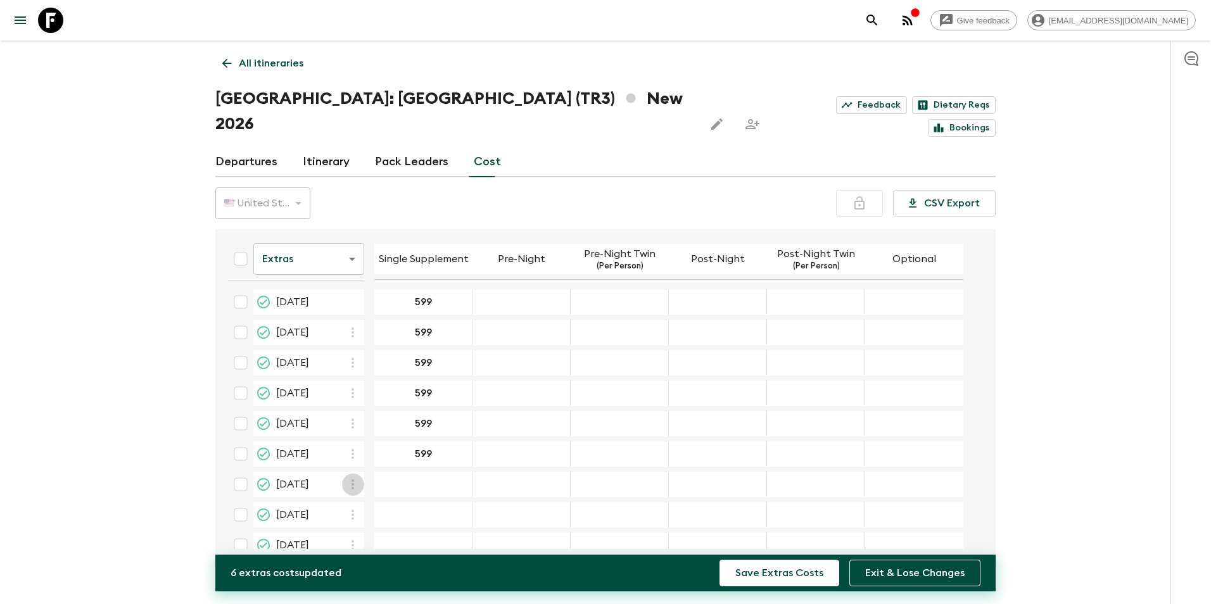
click at [355, 477] on icon "button" at bounding box center [352, 484] width 15 height 15
click at [367, 483] on icon at bounding box center [359, 486] width 15 height 11
click at [349, 507] on icon "button" at bounding box center [352, 514] width 15 height 15
click at [374, 512] on p "Paste From Above" at bounding box center [416, 517] width 89 height 15
click at [355, 538] on icon "button" at bounding box center [352, 545] width 15 height 15
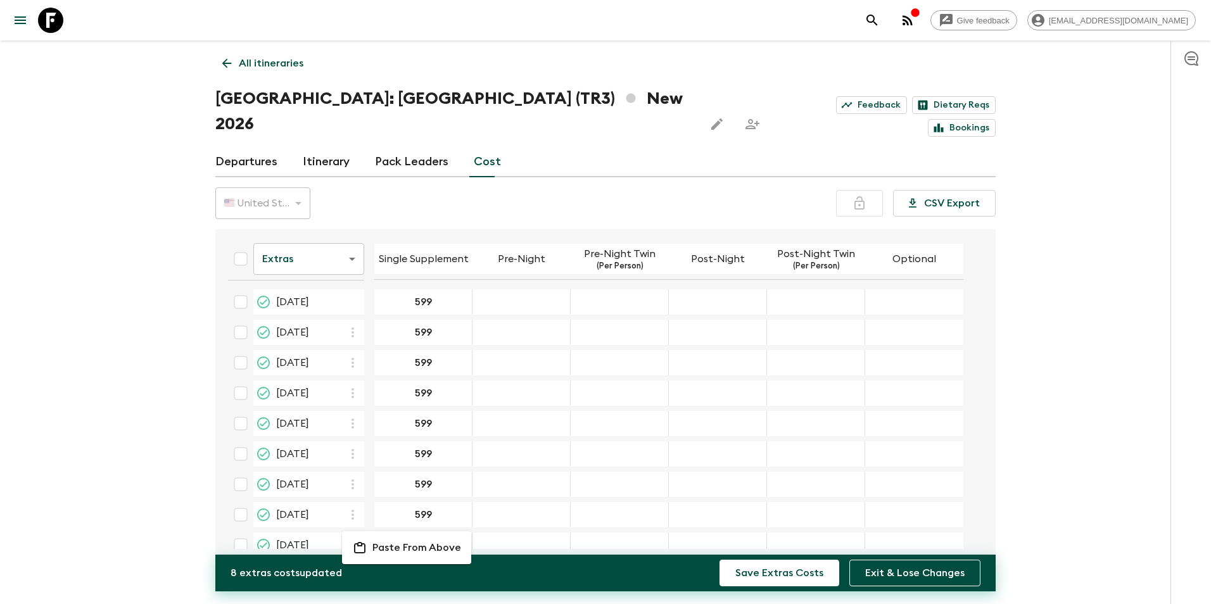
click at [379, 539] on li "Paste From Above" at bounding box center [406, 547] width 129 height 23
click at [434, 295] on input "599" at bounding box center [423, 302] width 92 height 15
type input "579"
click at [719, 560] on button "Save Extras Costs" at bounding box center [779, 573] width 120 height 27
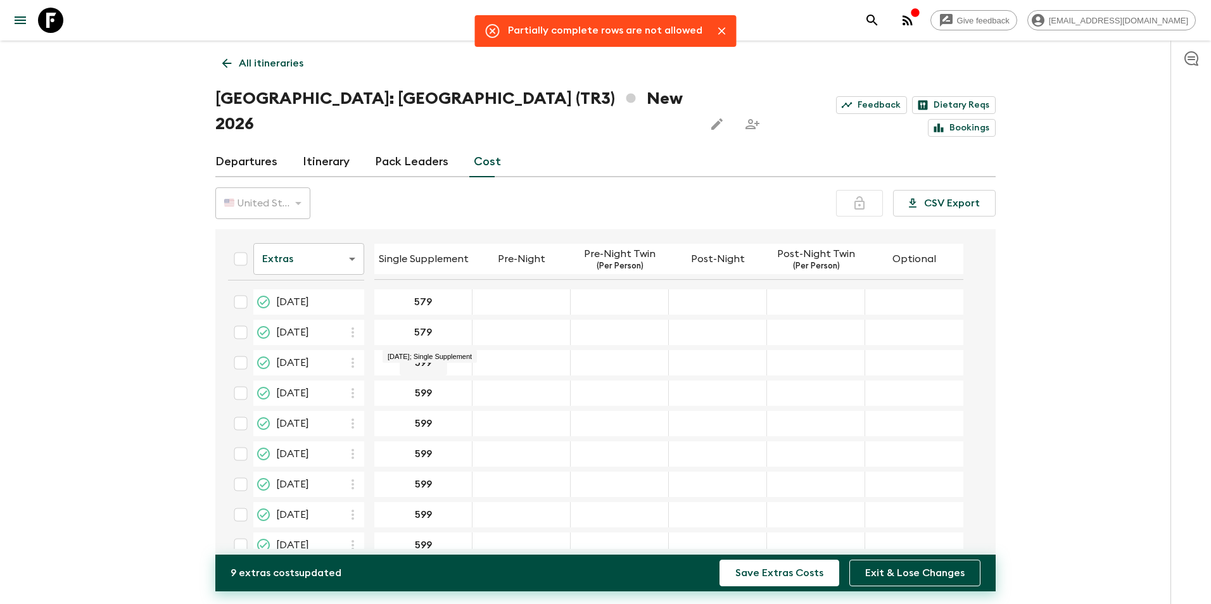
type input "579"
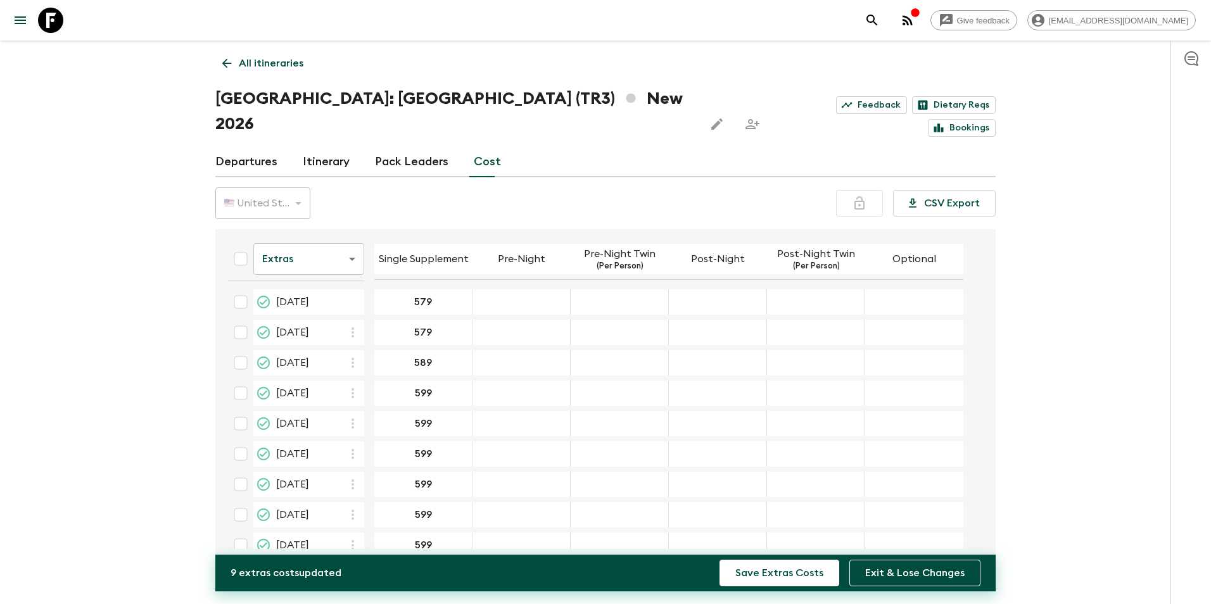
type input "589"
click at [451, 381] on div "599" at bounding box center [423, 393] width 98 height 25
type input "589"
click at [447, 441] on div "599" at bounding box center [423, 453] width 98 height 25
drag, startPoint x: 446, startPoint y: 457, endPoint x: 443, endPoint y: 475, distance: 17.9
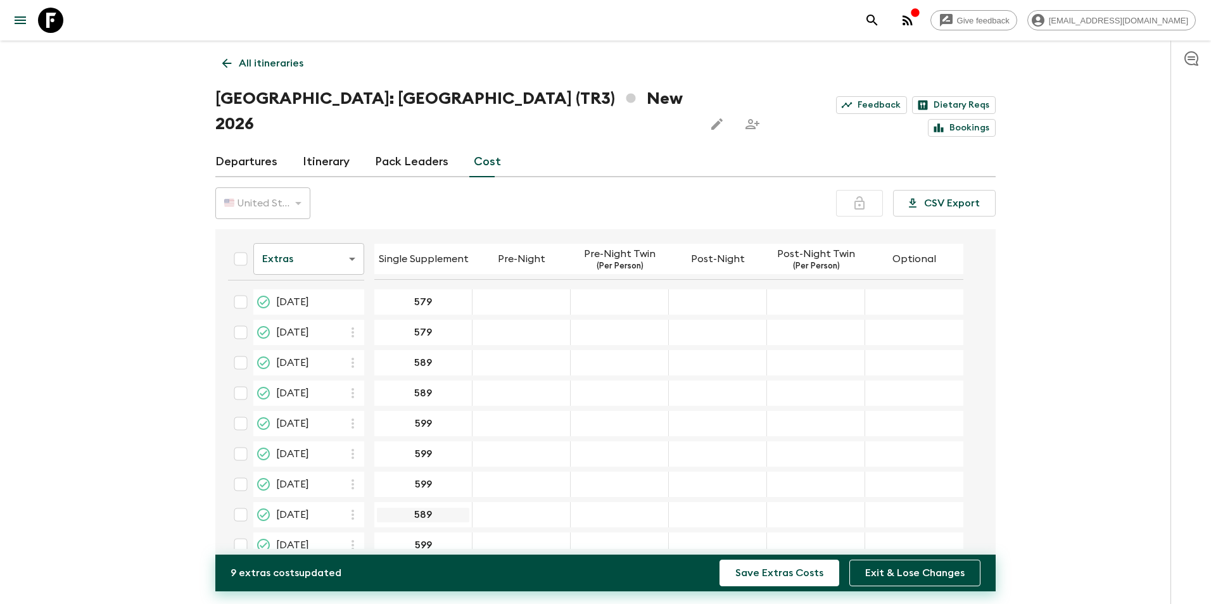
scroll to position [14, 0]
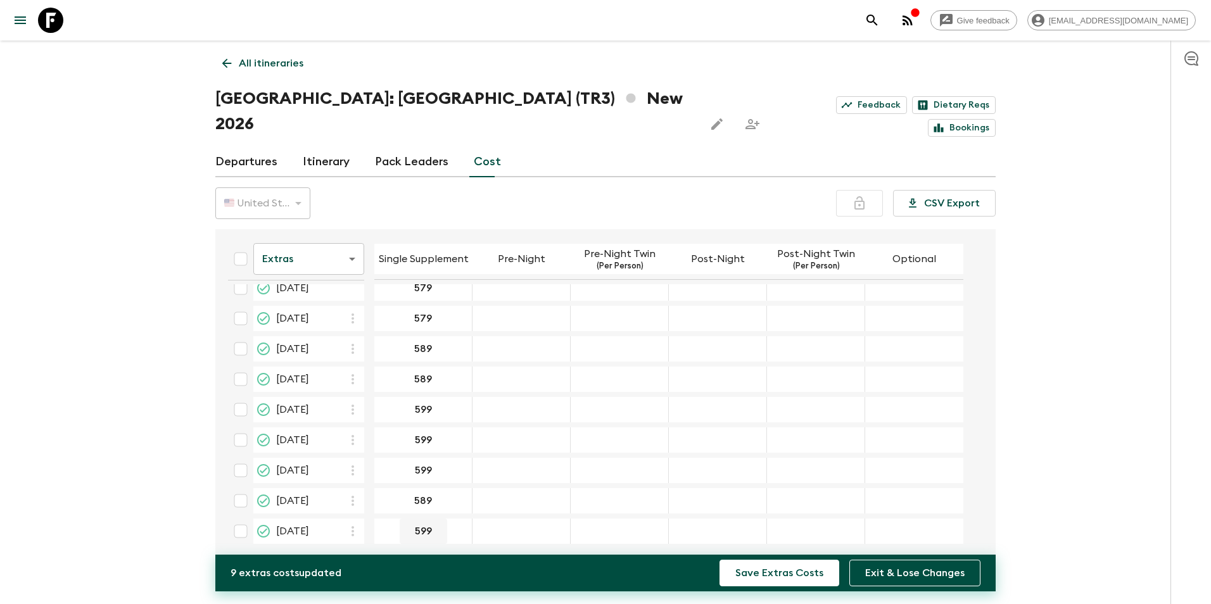
type input "589"
click at [98, 457] on div "Give feedback [EMAIL_ADDRESS][DOMAIN_NAME] All itineraries [GEOGRAPHIC_DATA]: […" at bounding box center [605, 314] width 1211 height 629
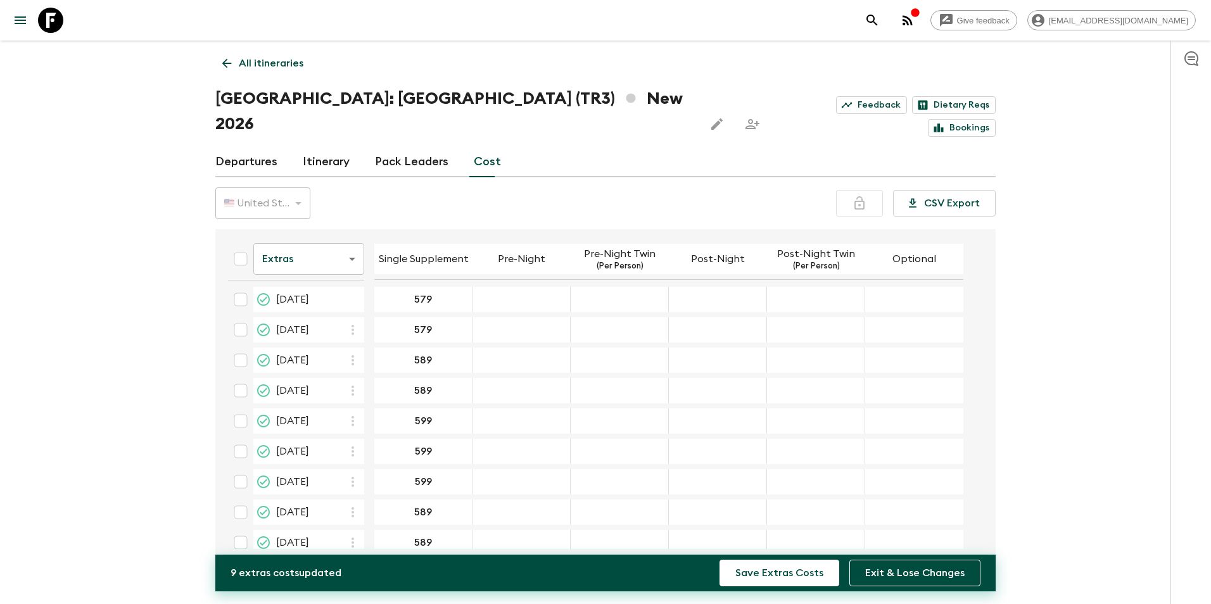
scroll to position [0, 0]
type input "150"
type input "75"
type input "150"
type input "75"
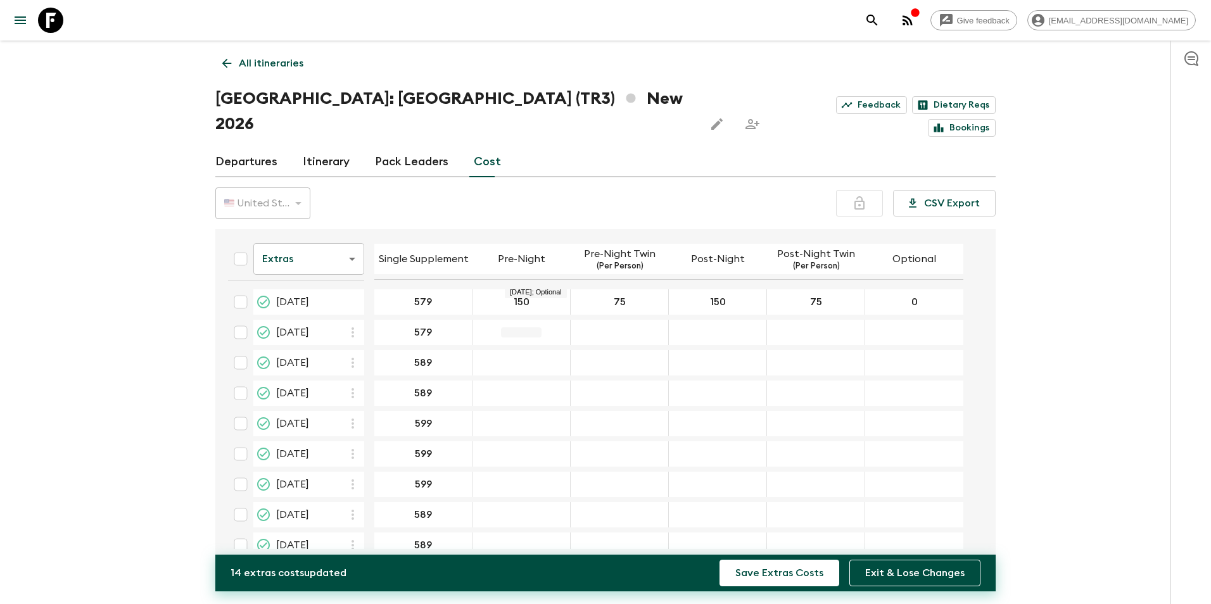
type input "0"
type input "150"
type input "75"
type input "150"
type input "75"
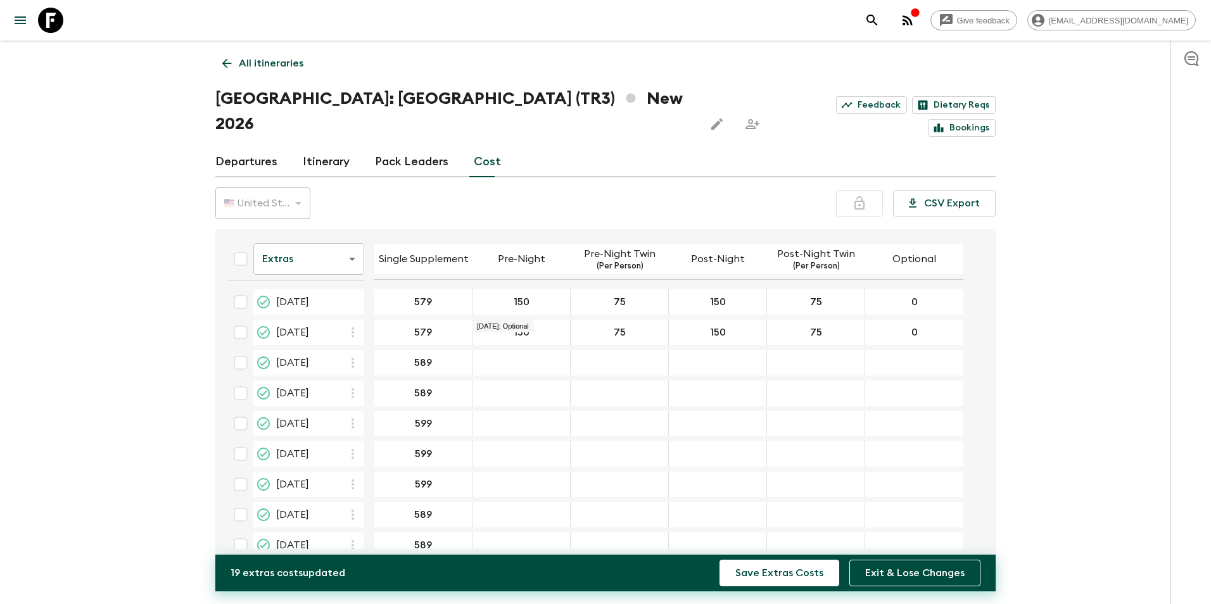
type input "0"
click at [540, 350] on div "03 May 2026; Pre-Night" at bounding box center [521, 362] width 98 height 25
click at [529, 350] on div "03 May 2026; Pre-Night" at bounding box center [521, 362] width 98 height 25
click at [514, 350] on div "03 May 2026; Pre-Night" at bounding box center [521, 362] width 98 height 25
click at [517, 350] on div "03 May 2026; Pre-Night" at bounding box center [521, 362] width 98 height 25
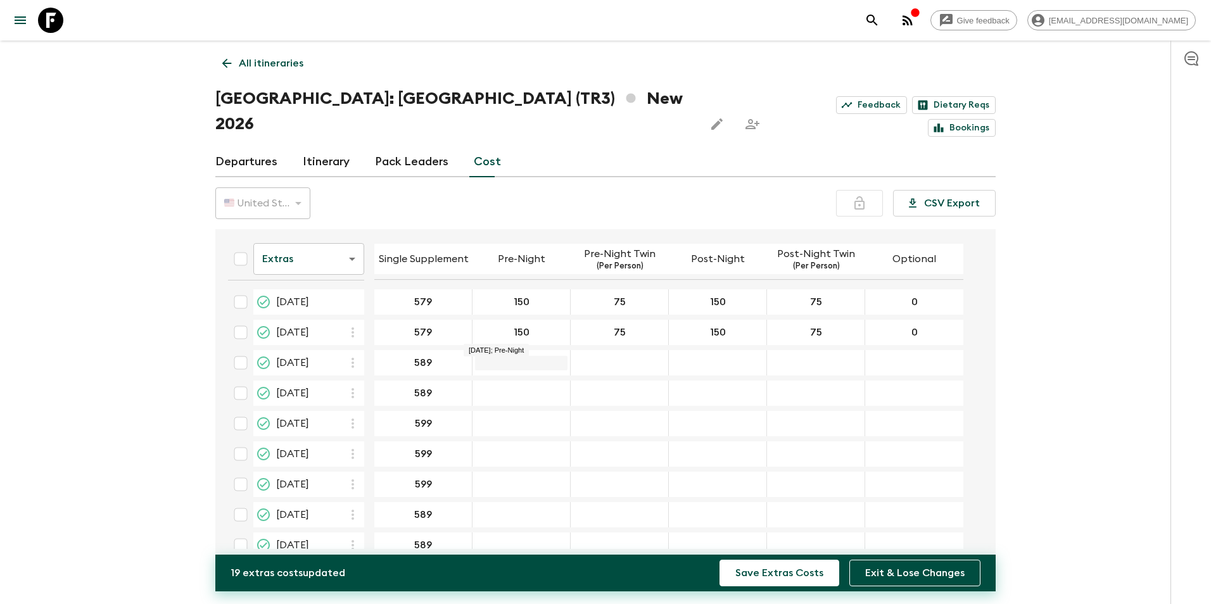
drag, startPoint x: 505, startPoint y: 335, endPoint x: 511, endPoint y: 341, distance: 8.5
type input "150"
type input "75"
type input "150"
type input "75"
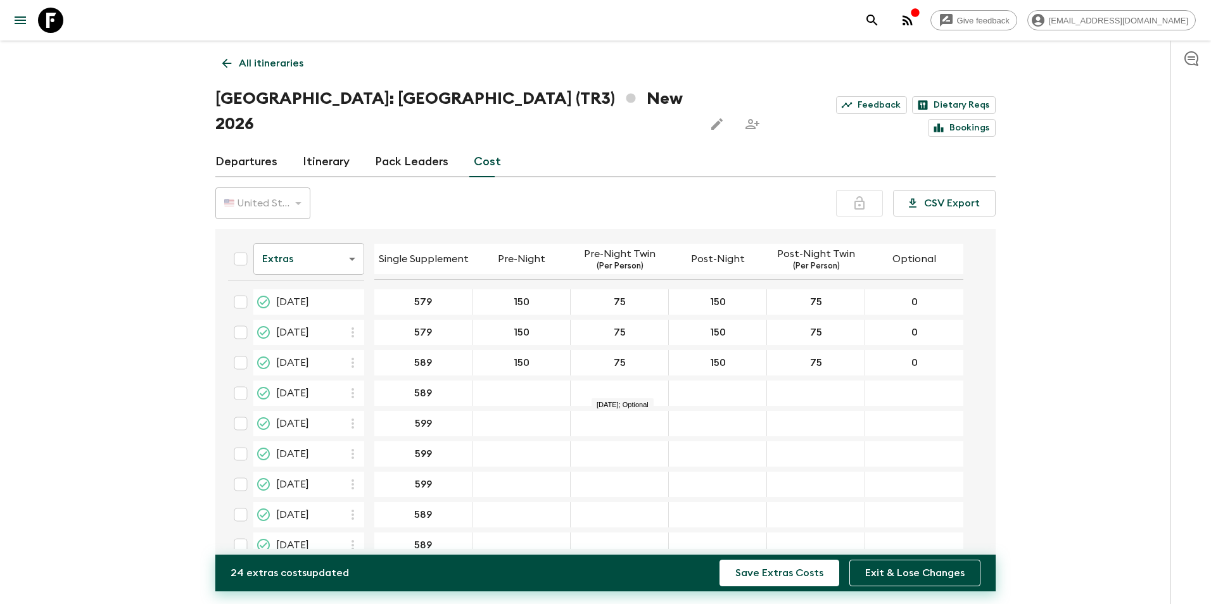
type input "0"
click at [350, 386] on icon "button" at bounding box center [352, 393] width 15 height 15
click at [374, 396] on p "Paste From Above" at bounding box center [416, 395] width 89 height 15
click at [353, 419] on icon "button" at bounding box center [352, 424] width 3 height 10
click at [373, 426] on p "Paste From Above" at bounding box center [416, 426] width 89 height 15
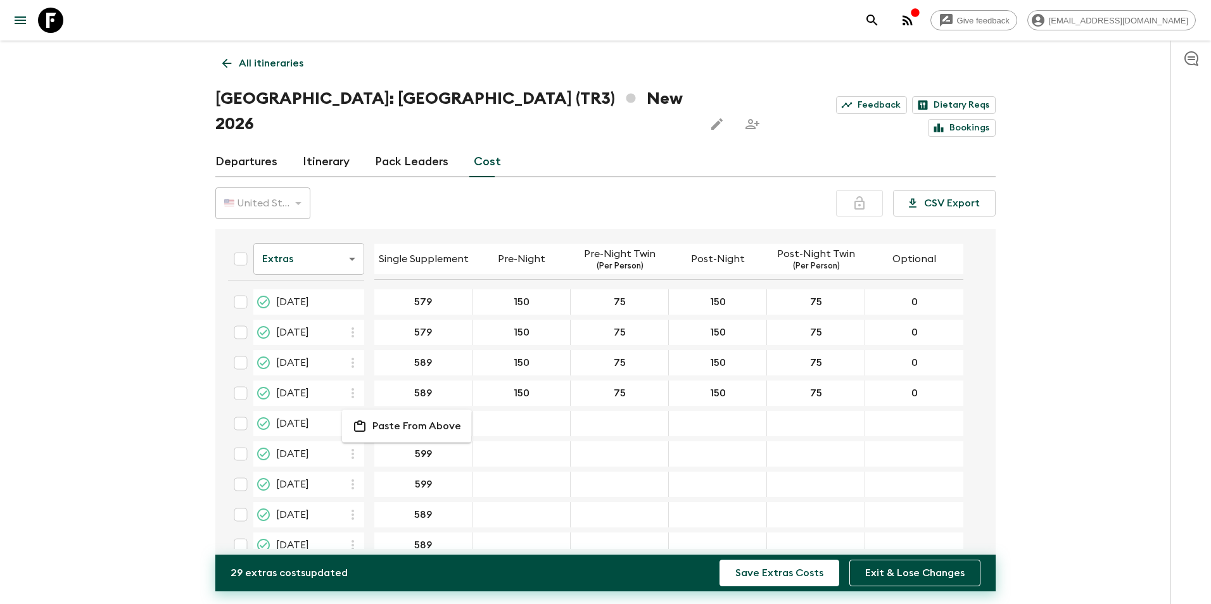
type input "589"
click at [425, 386] on input "589" at bounding box center [423, 393] width 92 height 15
type input "599"
click at [431, 417] on input "589" at bounding box center [423, 424] width 92 height 15
type input "599"
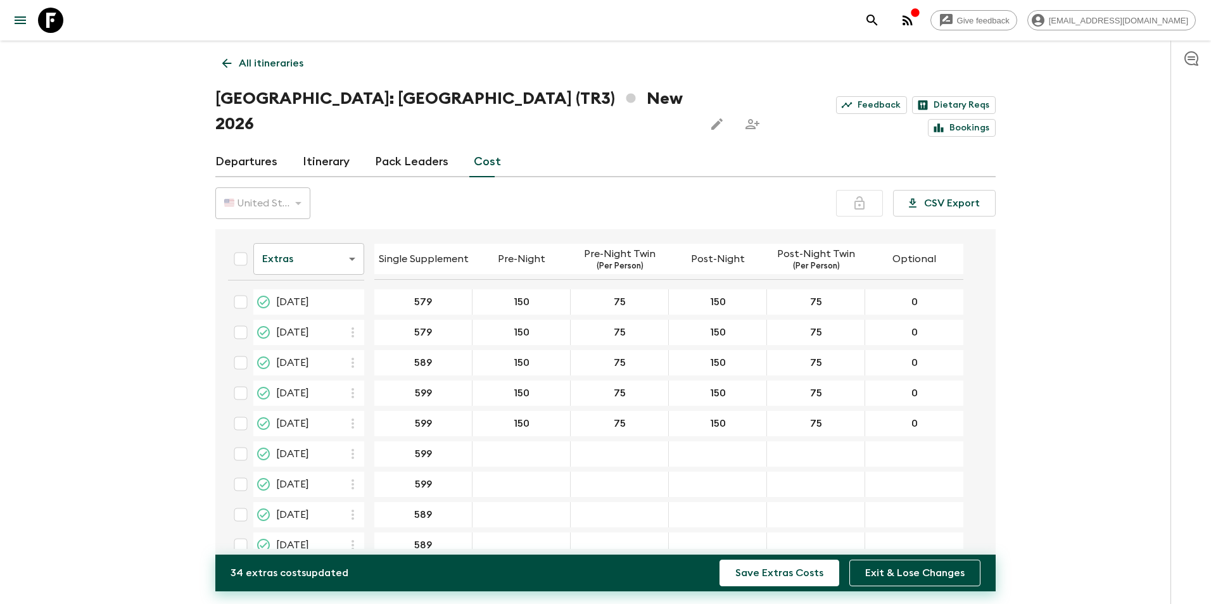
click at [354, 446] on icon "button" at bounding box center [352, 453] width 15 height 15
click at [372, 459] on li "Paste From Above" at bounding box center [406, 456] width 129 height 23
click at [350, 477] on icon "button" at bounding box center [352, 484] width 15 height 15
click at [394, 484] on p "Paste From Above" at bounding box center [416, 486] width 89 height 15
type input "1"
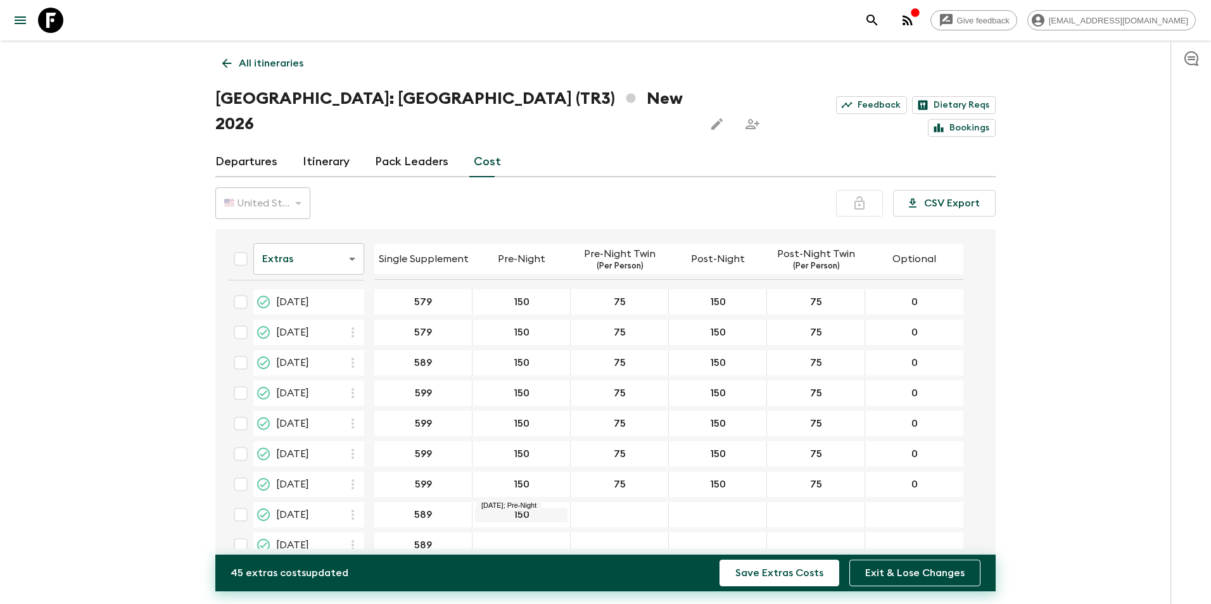
type input "150"
type input "75"
type input "150"
type input "75"
type input "0"
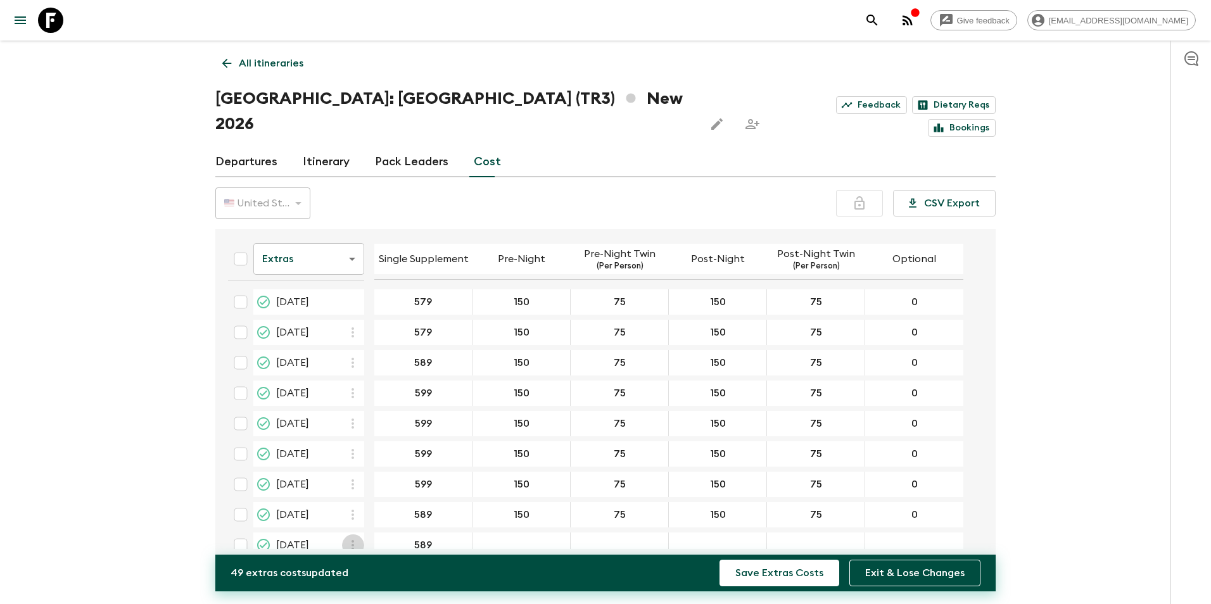
click at [354, 540] on icon "button" at bounding box center [352, 545] width 3 height 10
click at [382, 543] on p "Paste From Above" at bounding box center [416, 547] width 89 height 15
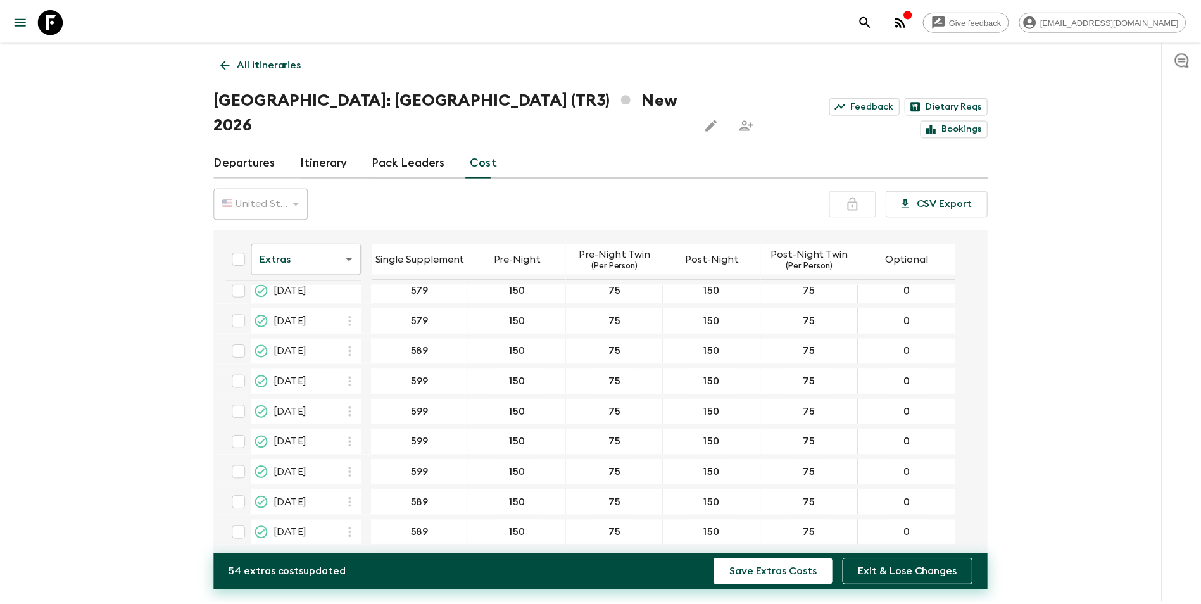
scroll to position [14, 0]
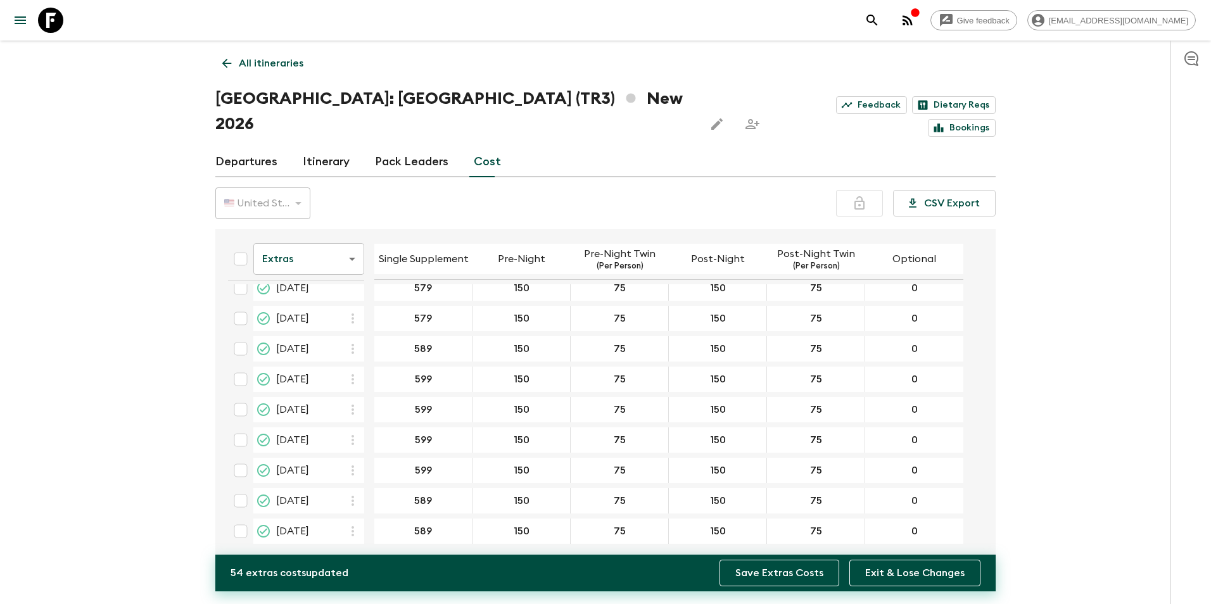
click at [778, 576] on button "Save Extras Costs" at bounding box center [779, 573] width 120 height 27
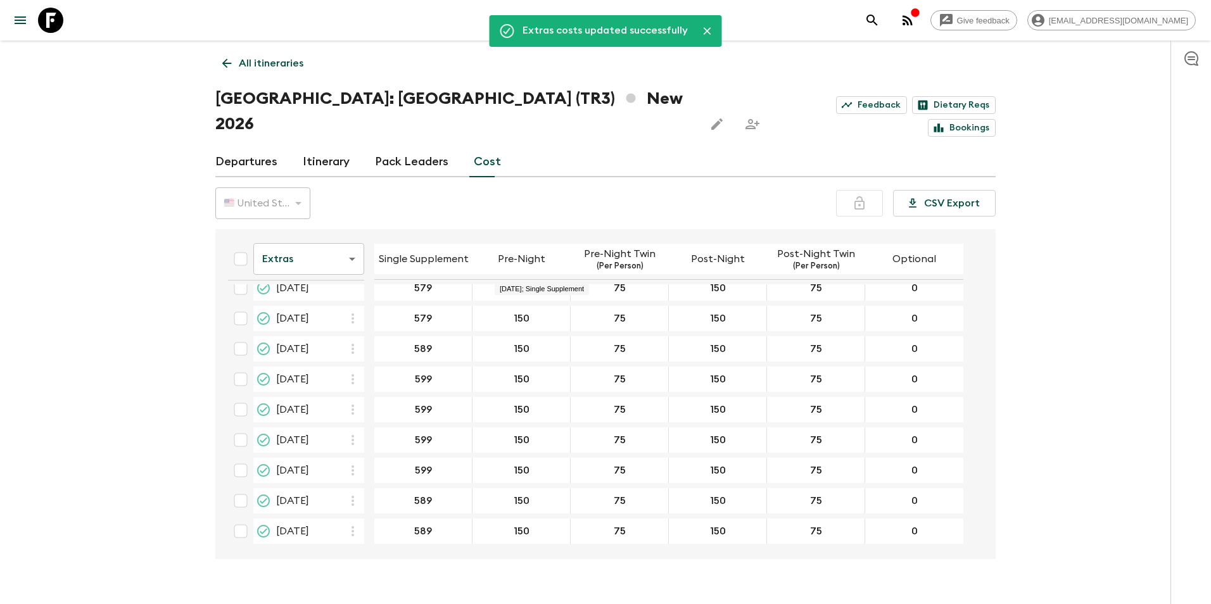
click at [336, 147] on link "Itinerary" at bounding box center [326, 162] width 47 height 30
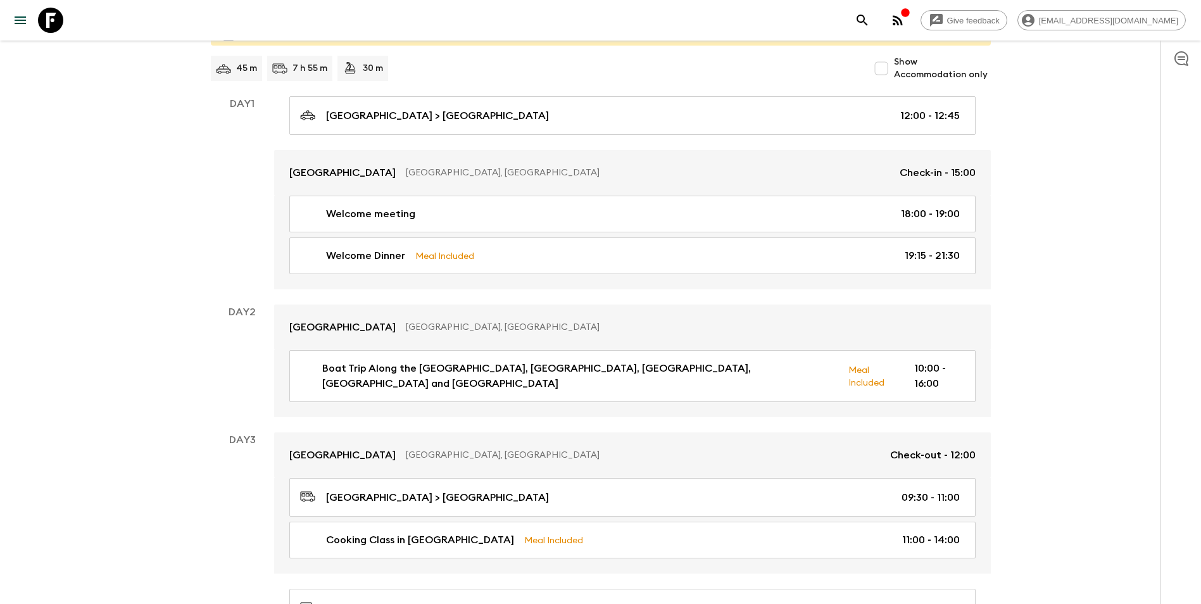
scroll to position [190, 0]
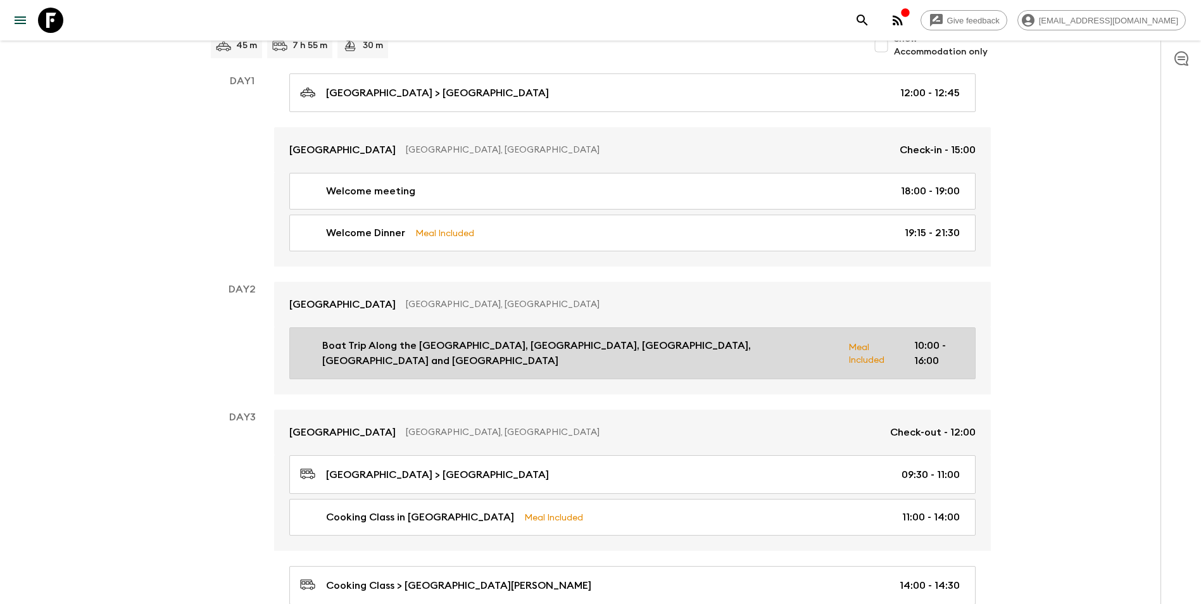
click at [595, 338] on p "Boat Trip Along the [GEOGRAPHIC_DATA], [GEOGRAPHIC_DATA], [GEOGRAPHIC_DATA], [G…" at bounding box center [580, 353] width 516 height 30
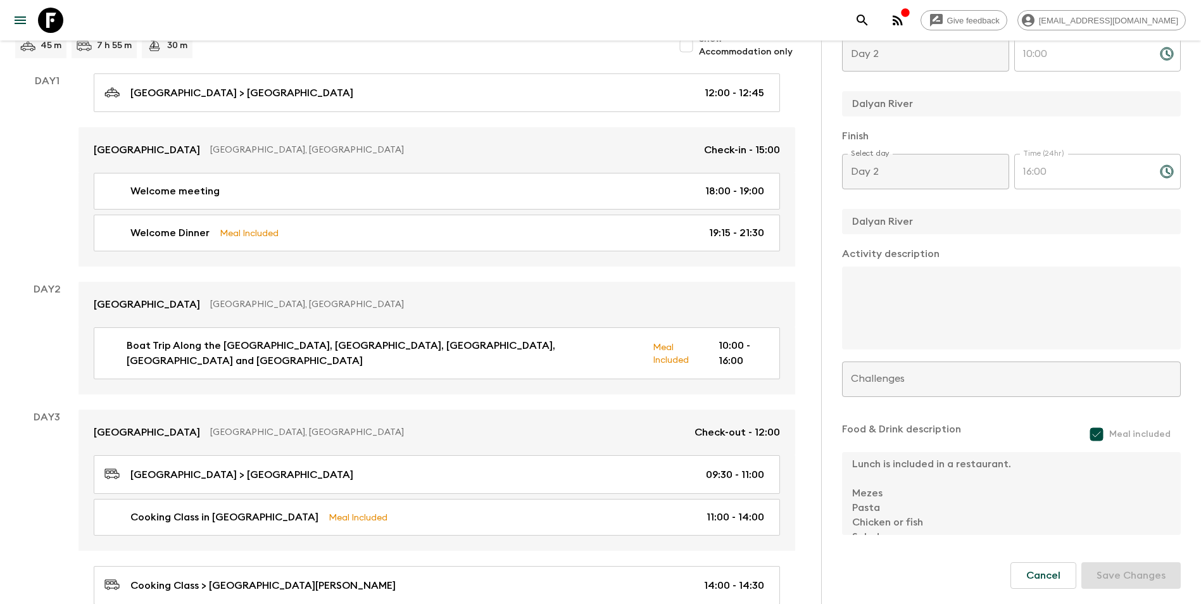
scroll to position [29, 0]
